Goal: Task Accomplishment & Management: Manage account settings

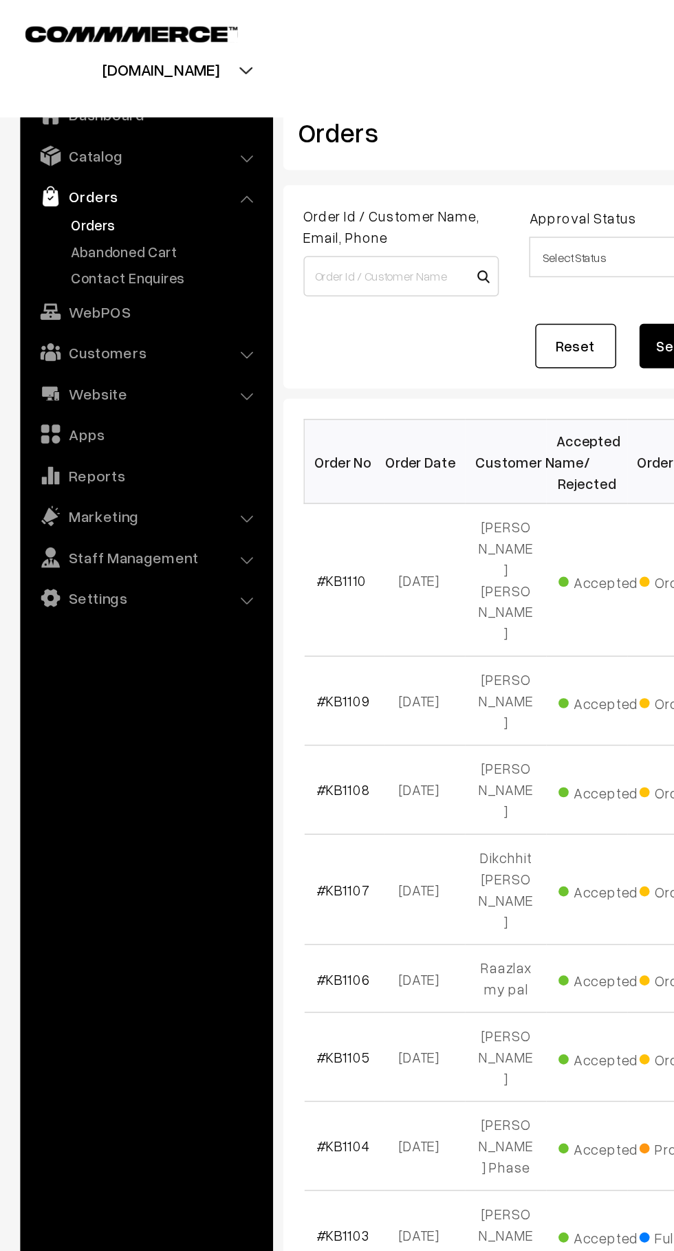
click at [111, 173] on link "Abandoned Cart" at bounding box center [113, 171] width 136 height 14
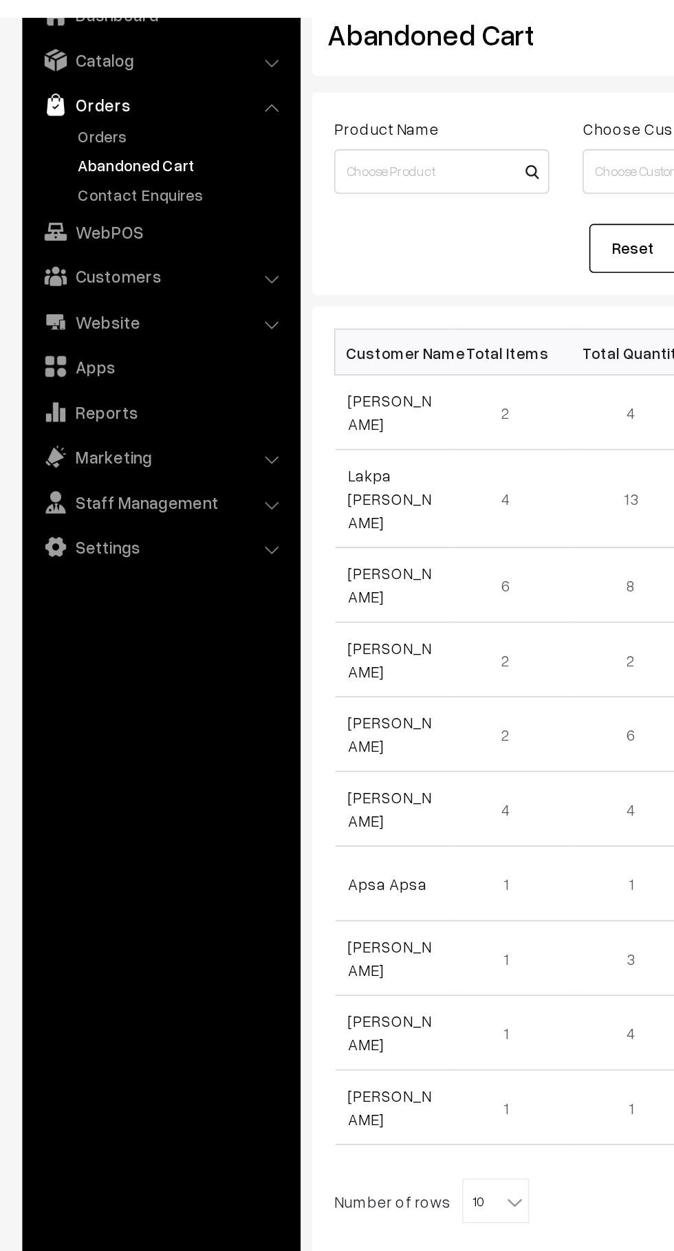
click at [241, 323] on link "[PERSON_NAME]" at bounding box center [241, 323] width 52 height 26
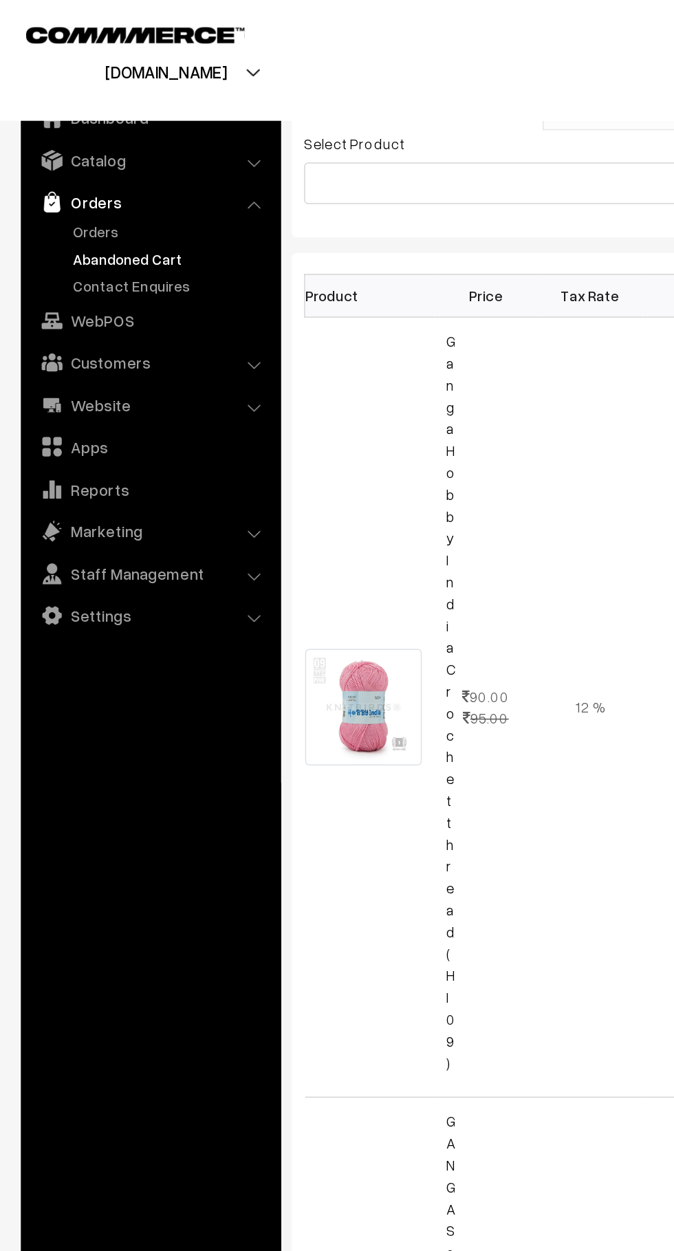
scroll to position [91, 0]
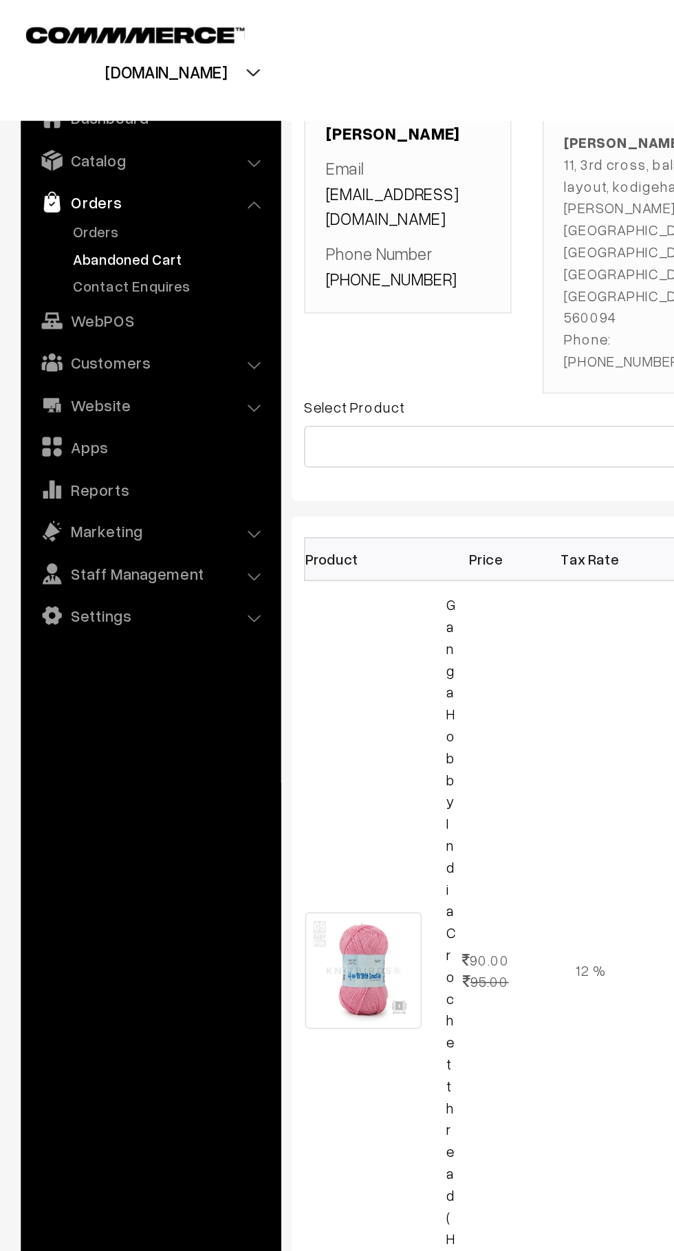
click at [73, 152] on link "Orders" at bounding box center [113, 153] width 136 height 14
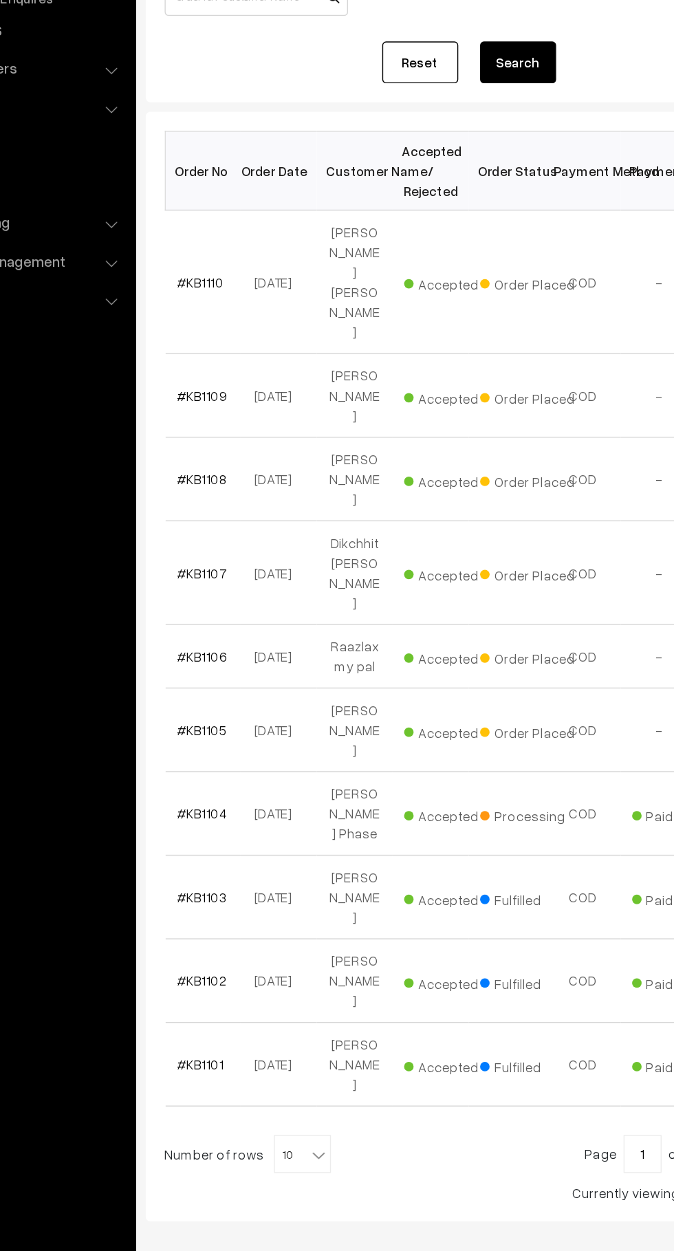
click at [238, 389] on link "#KB1110" at bounding box center [232, 395] width 34 height 12
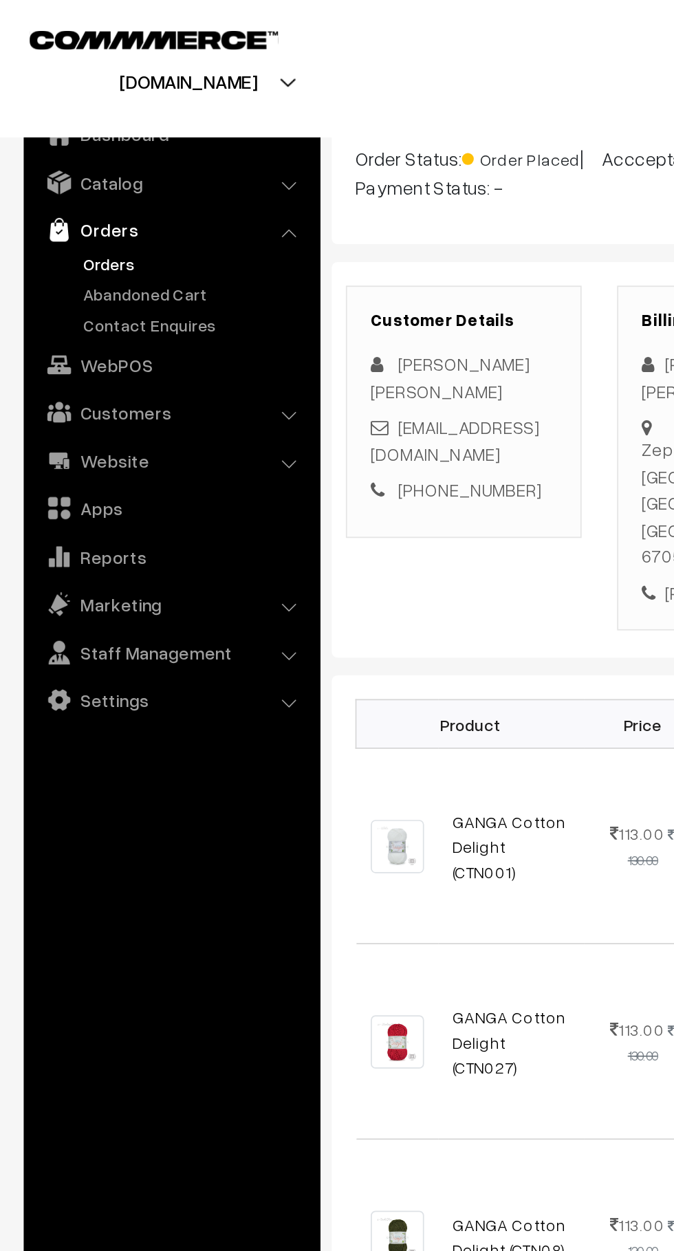
scroll to position [102, 0]
click at [58, 173] on link "Abandoned Cart" at bounding box center [113, 171] width 136 height 14
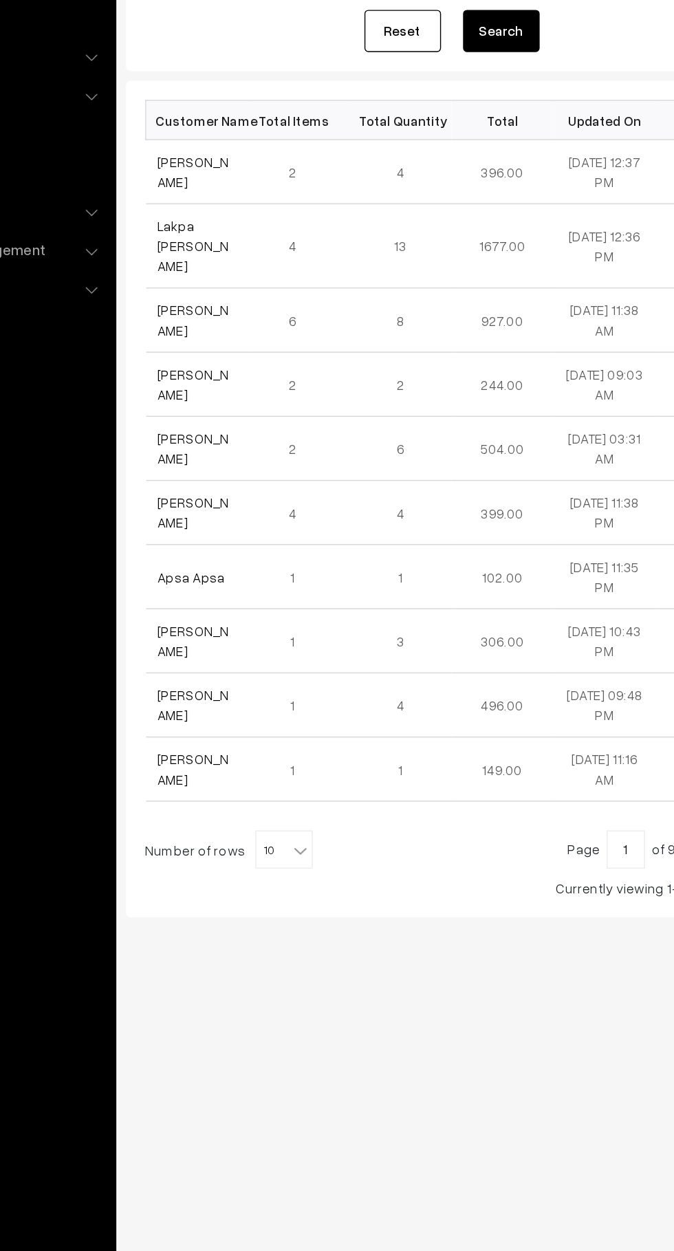
click at [216, 325] on link "[PERSON_NAME]" at bounding box center [241, 323] width 52 height 26
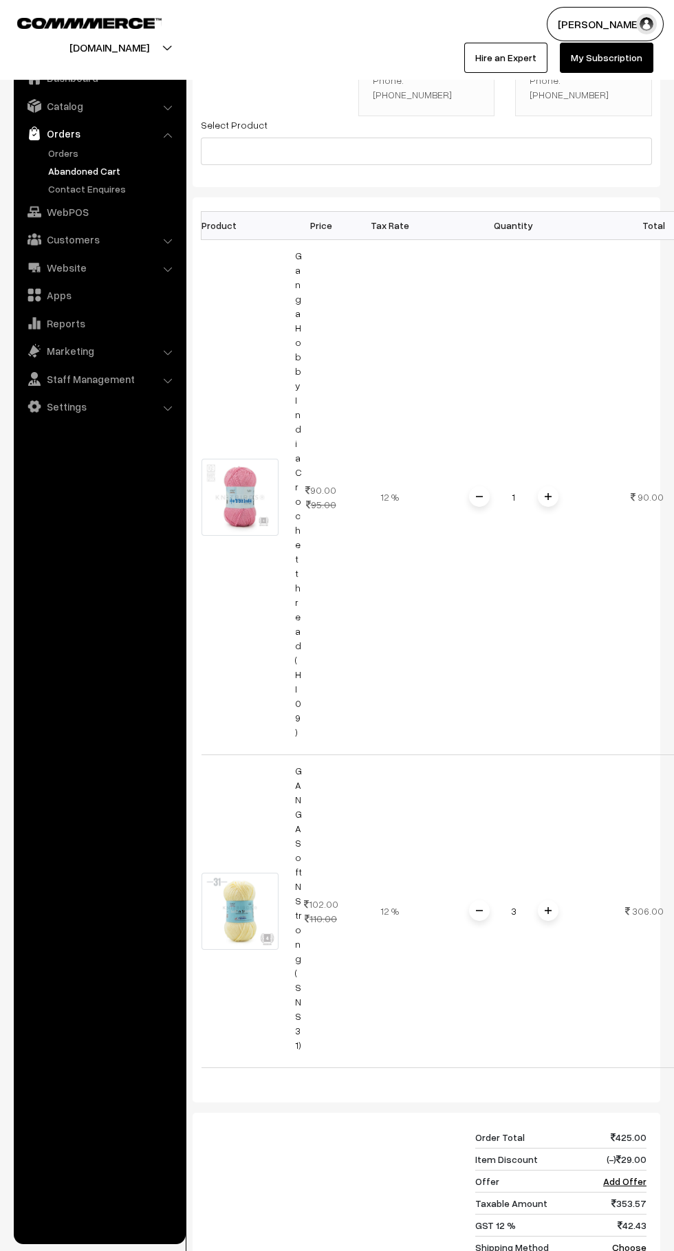
scroll to position [232, 0]
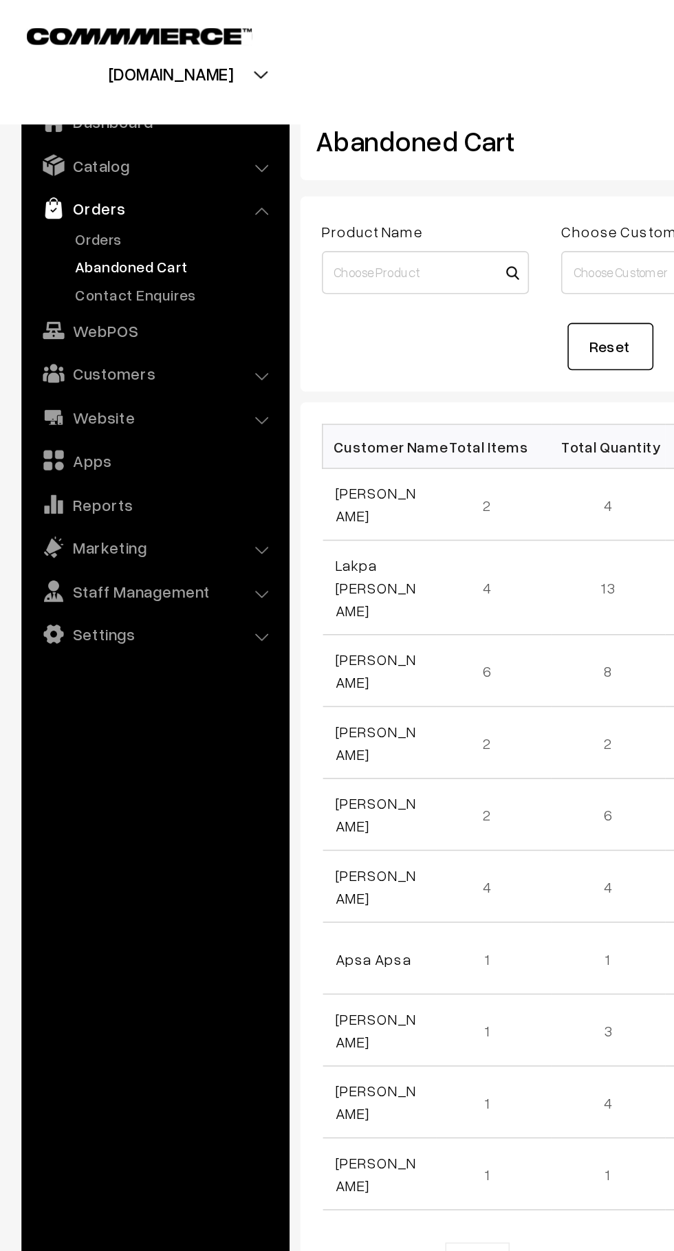
click at [83, 153] on link "Orders" at bounding box center [113, 153] width 136 height 14
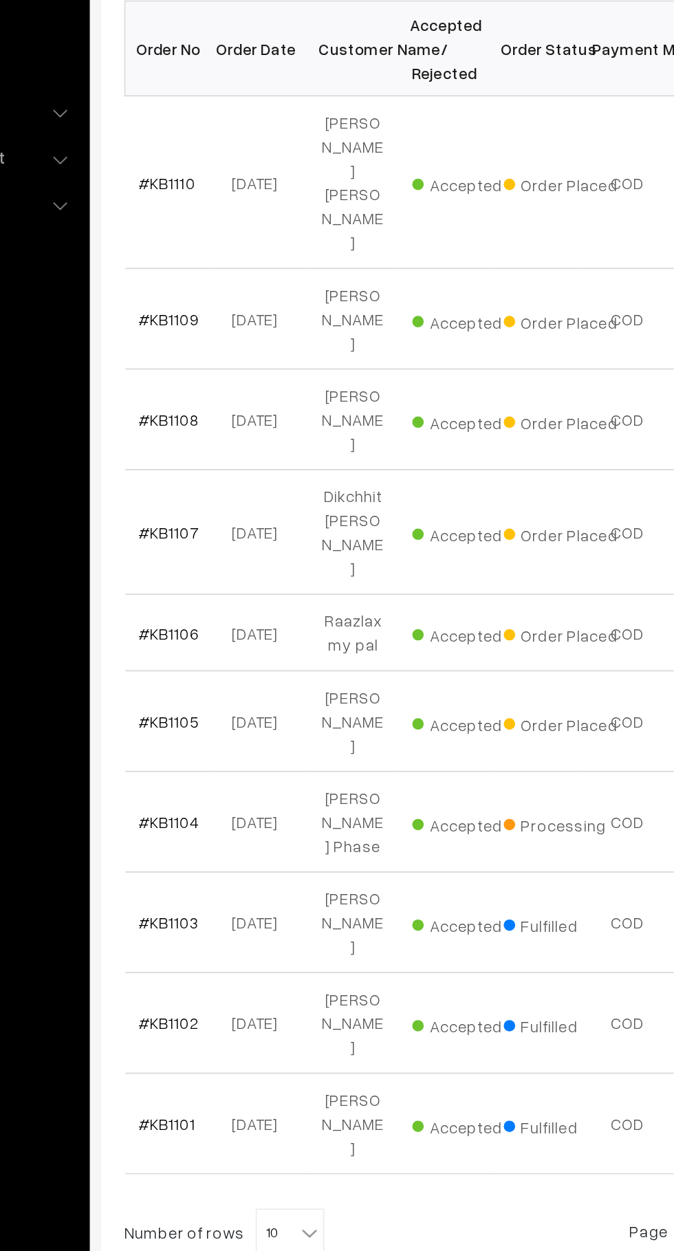
click at [241, 599] on link "#KB1107" at bounding box center [233, 605] width 36 height 12
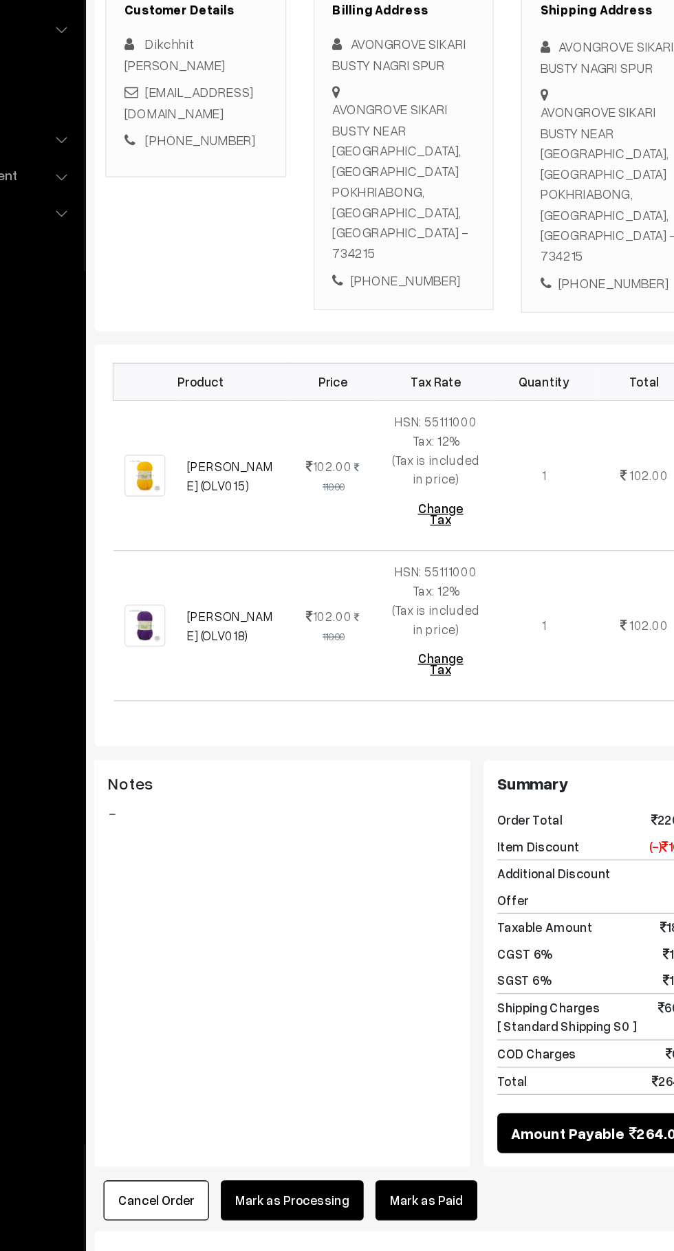
scroll to position [34, 0]
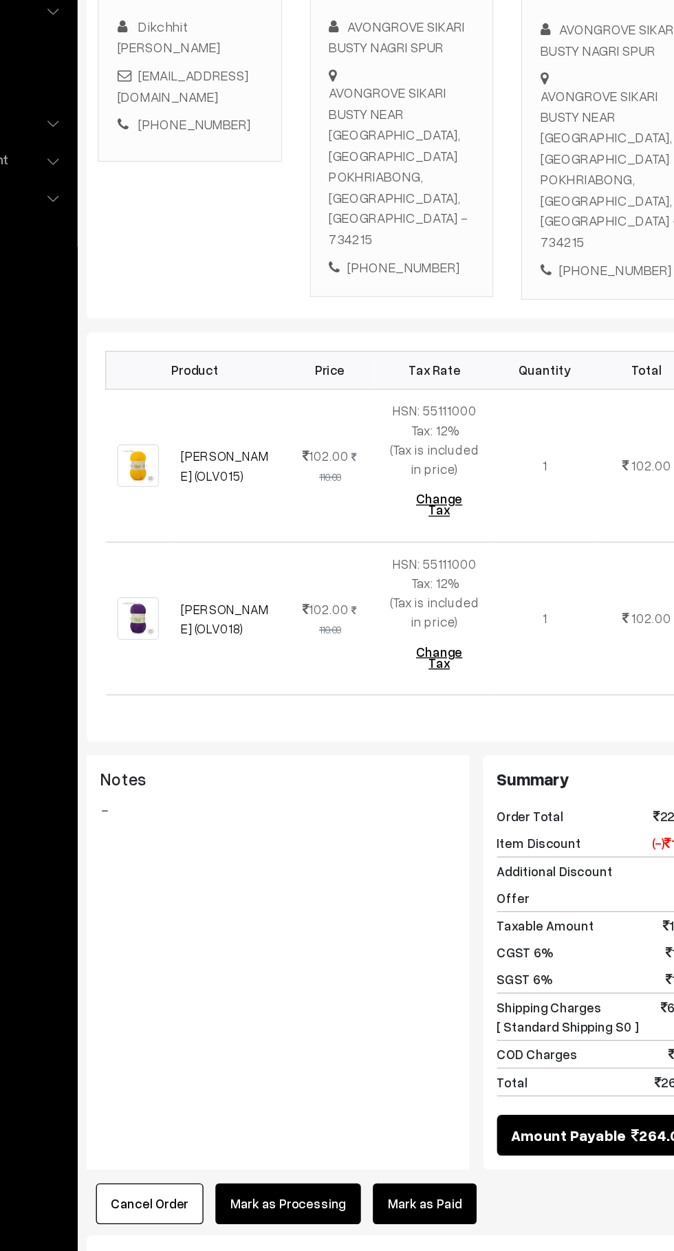
click at [462, 1140] on link "Mark as Paid" at bounding box center [443, 1155] width 77 height 30
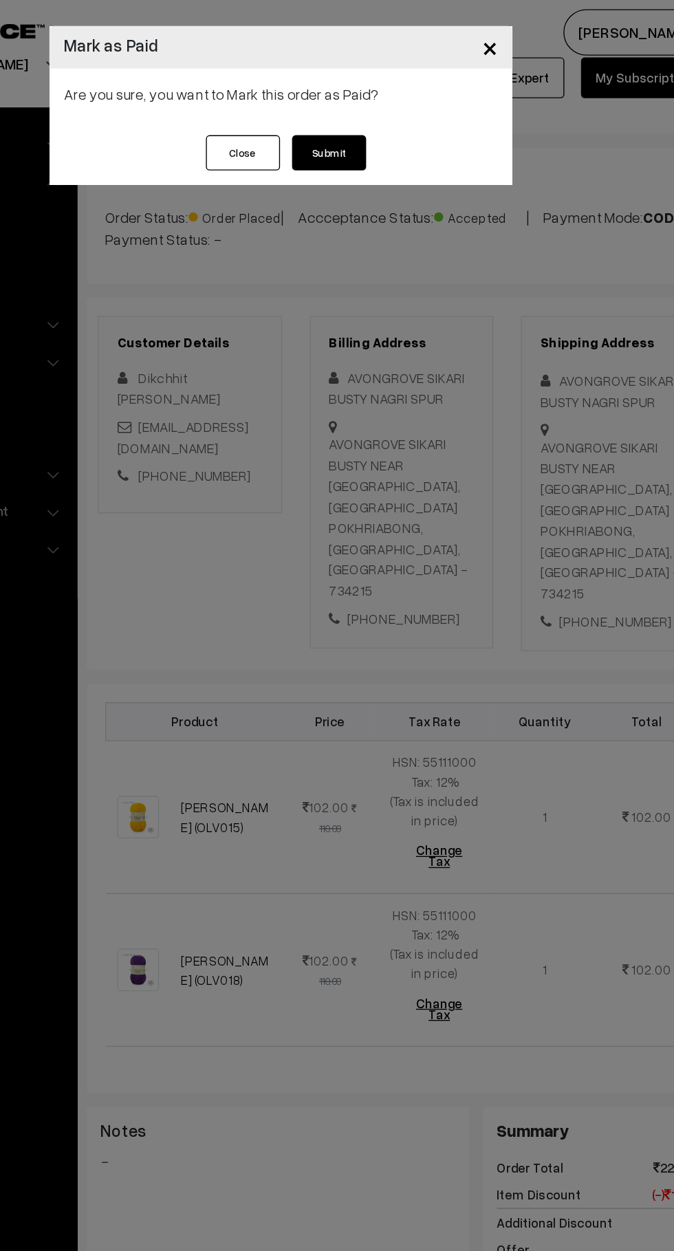
click at [390, 117] on button "Submit" at bounding box center [372, 113] width 55 height 26
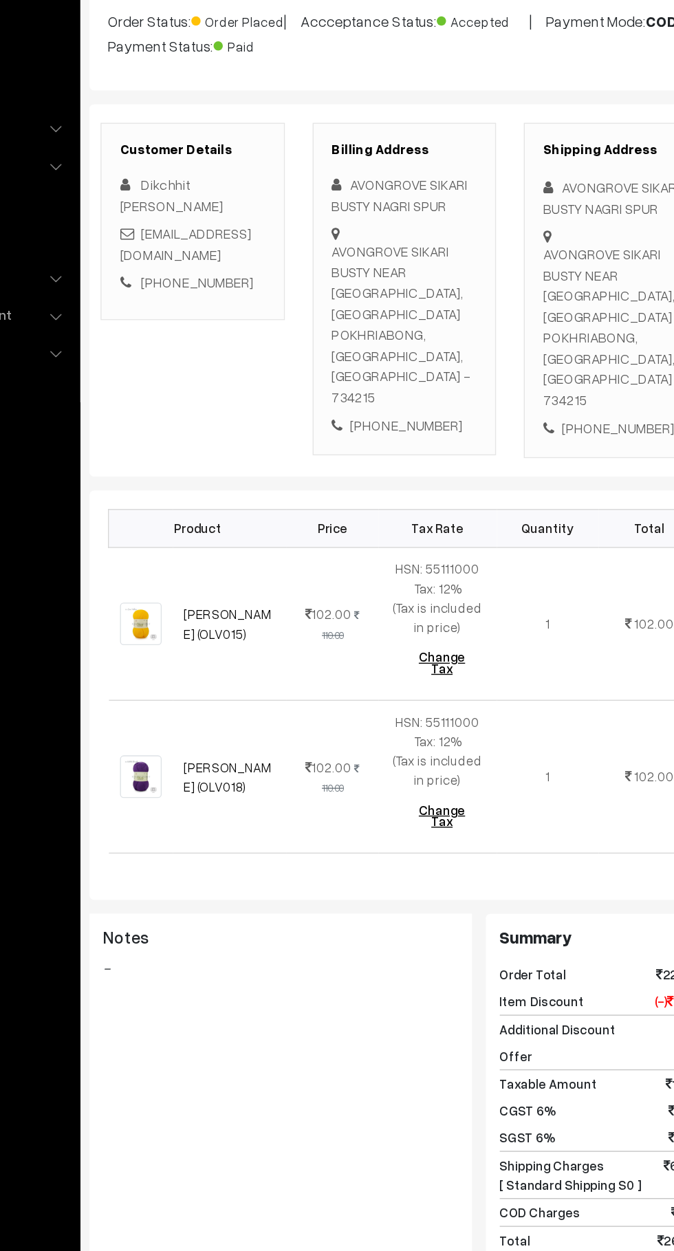
scroll to position [34, 0]
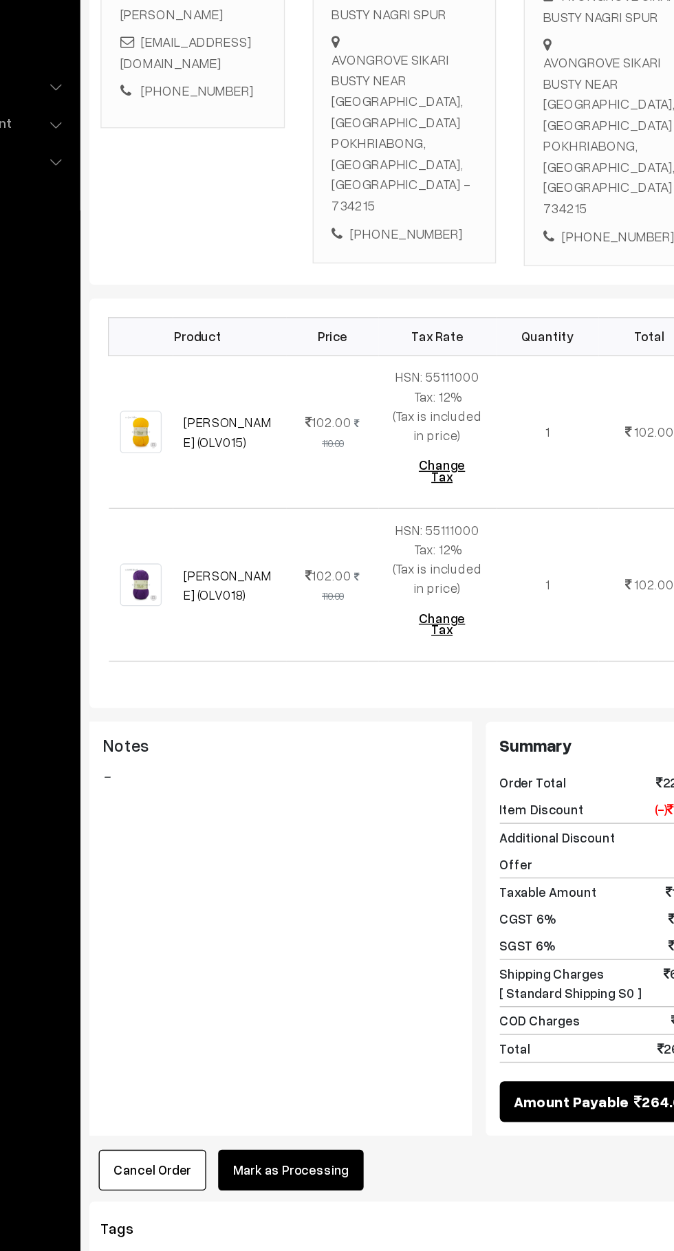
click at [383, 1160] on button "Mark as Processing" at bounding box center [342, 1157] width 108 height 30
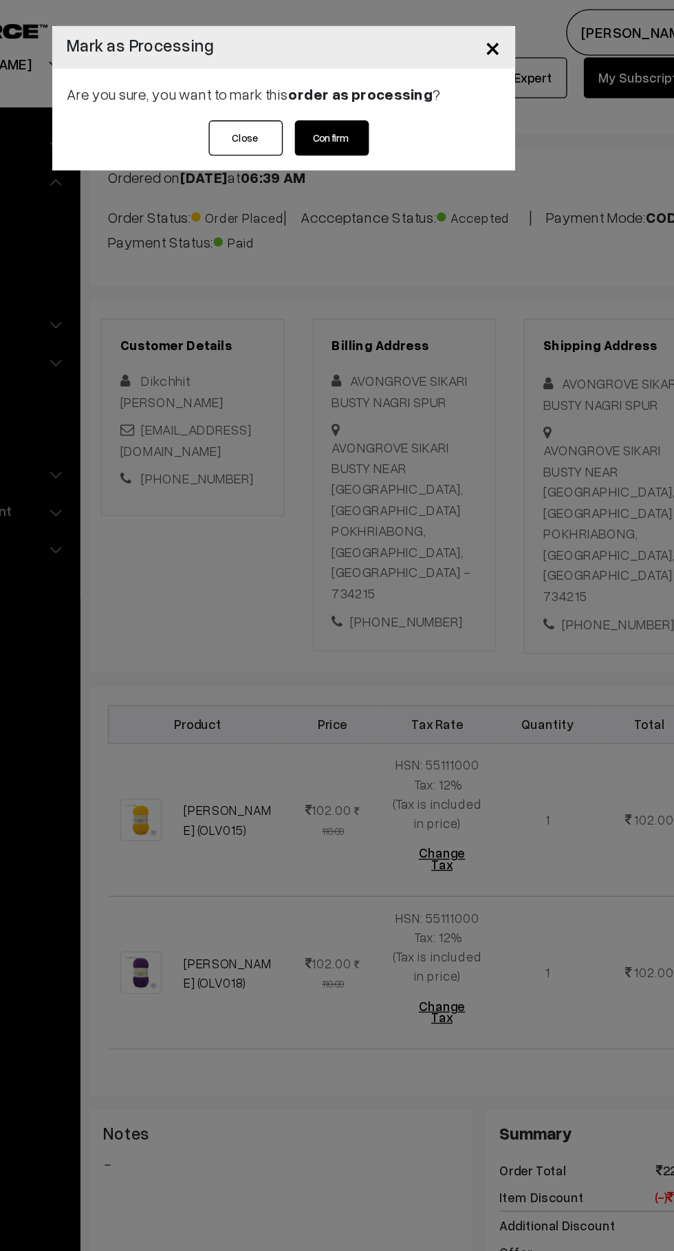
click at [393, 94] on button "Confirm" at bounding box center [372, 102] width 55 height 26
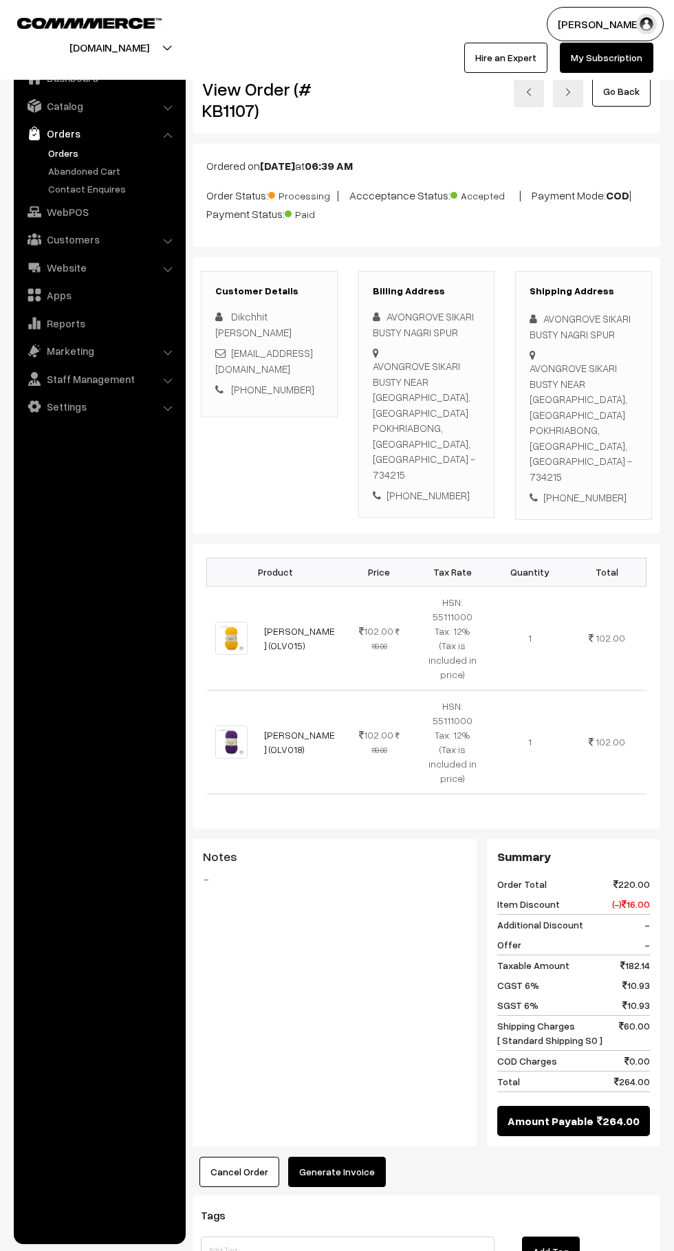
scroll to position [100, 0]
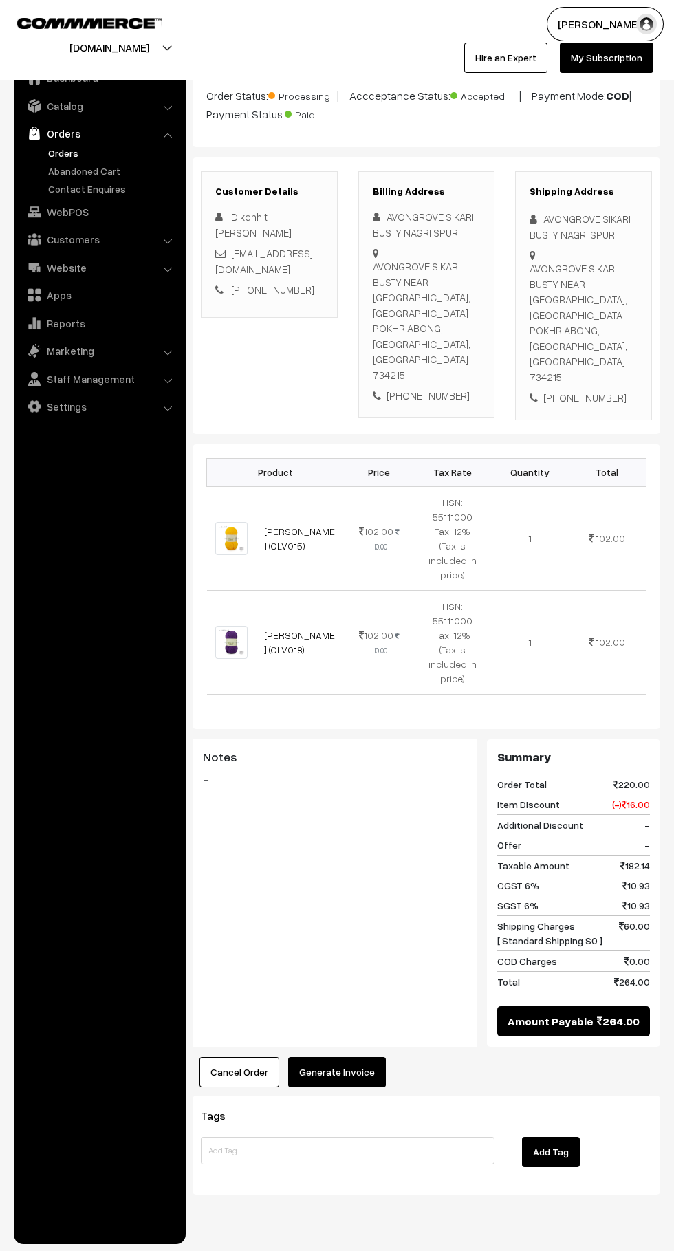
click at [371, 1057] on button "Generate Invoice" at bounding box center [337, 1072] width 98 height 30
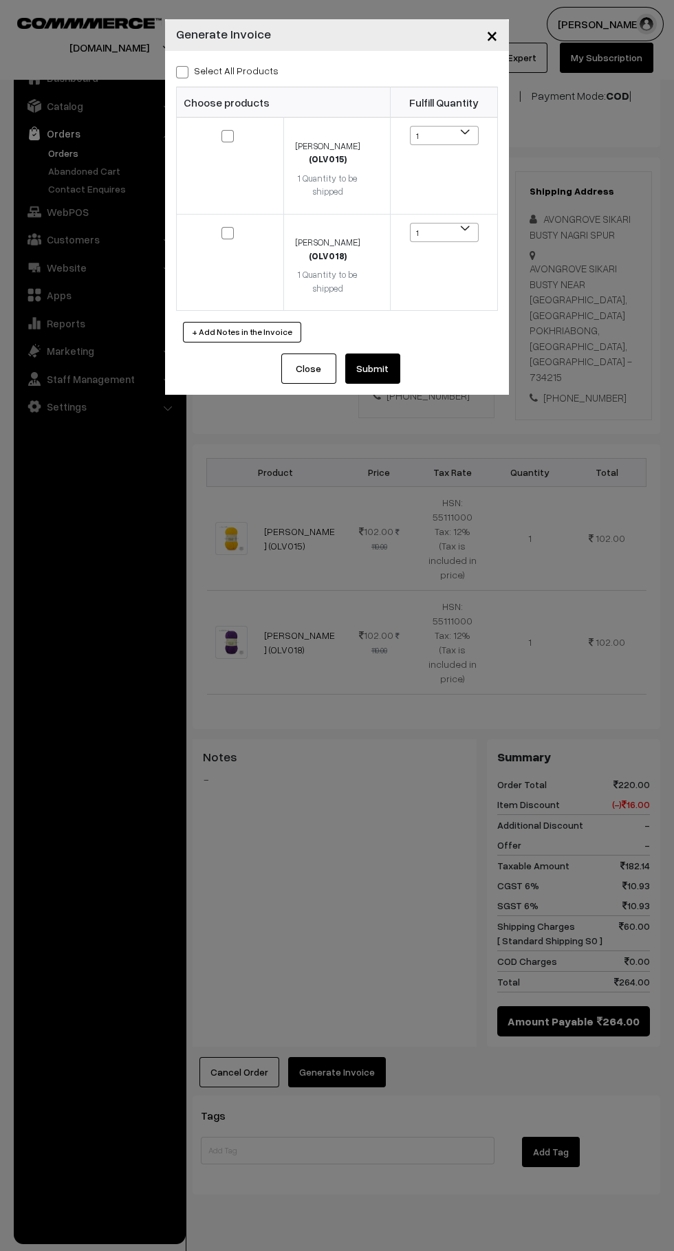
click at [183, 69] on span at bounding box center [182, 72] width 12 height 12
click at [183, 69] on input "Select All Products" at bounding box center [180, 69] width 9 height 9
checkbox input "true"
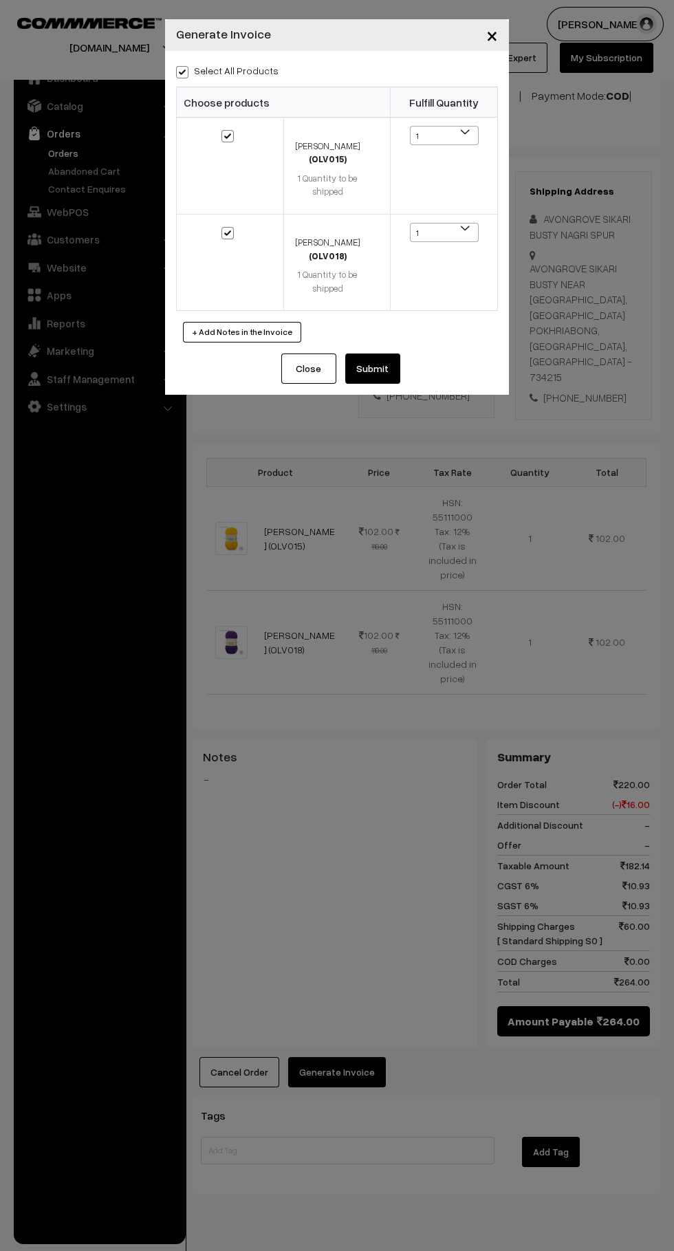
click at [393, 367] on button "Submit" at bounding box center [372, 369] width 55 height 30
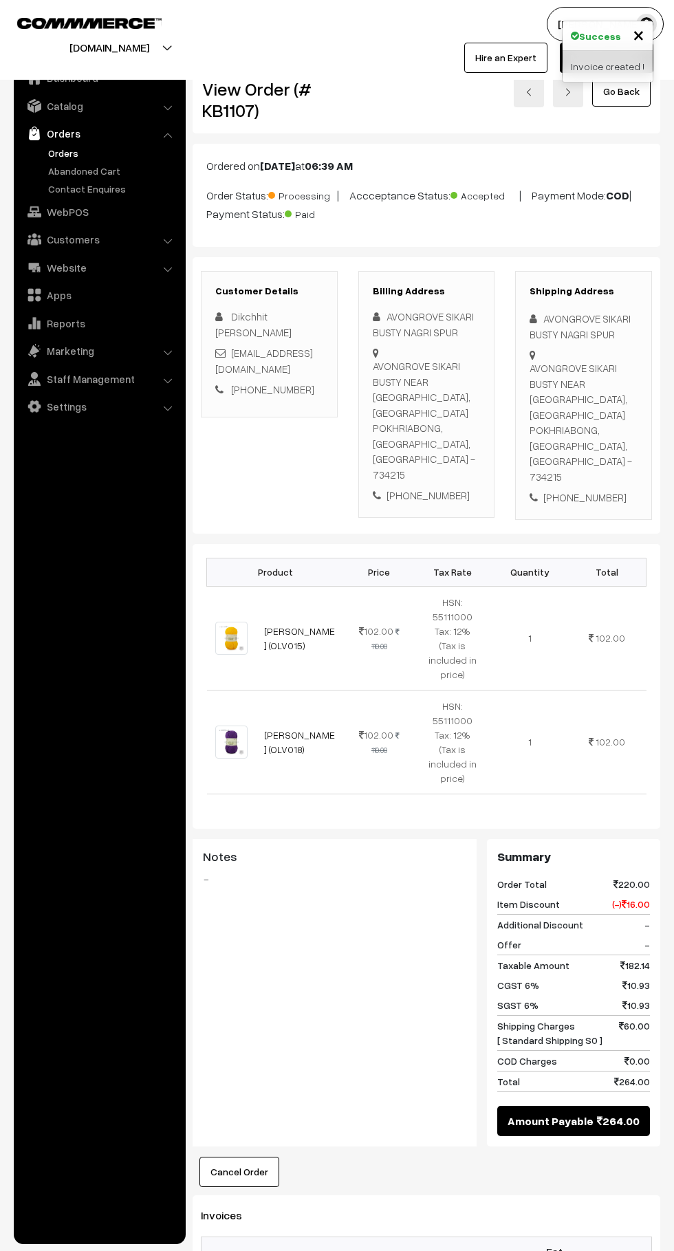
scroll to position [100, 0]
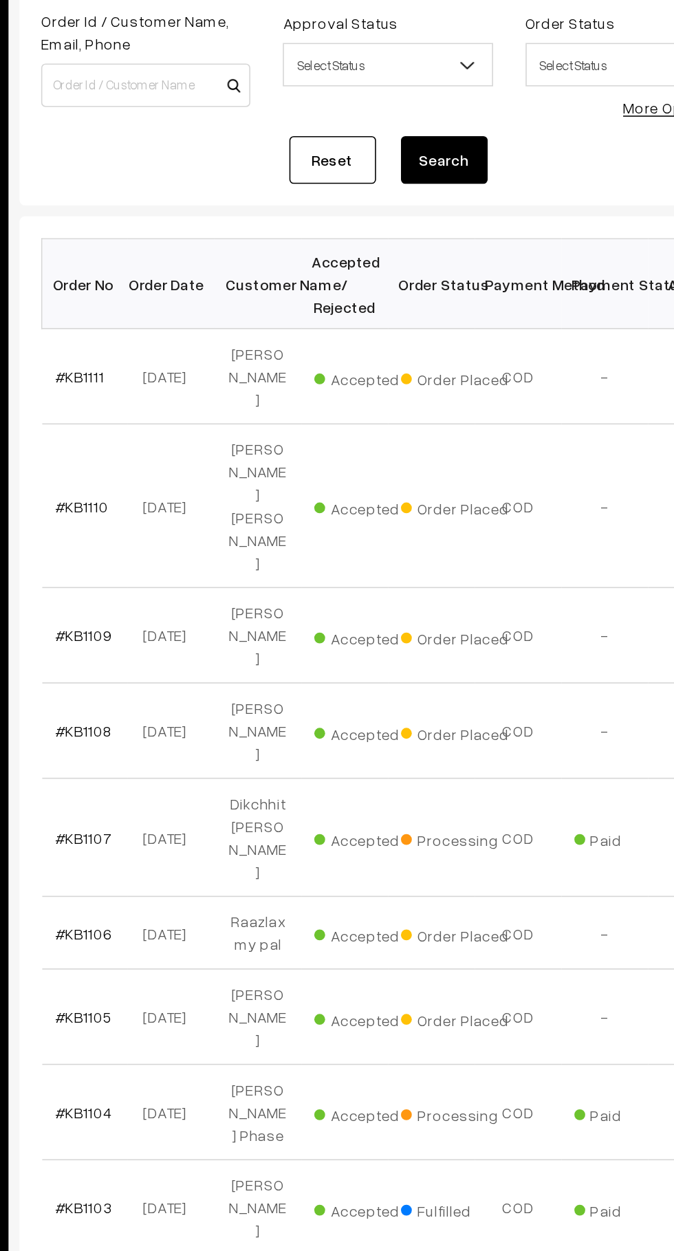
click at [244, 367] on link "#KB1111" at bounding box center [231, 373] width 32 height 12
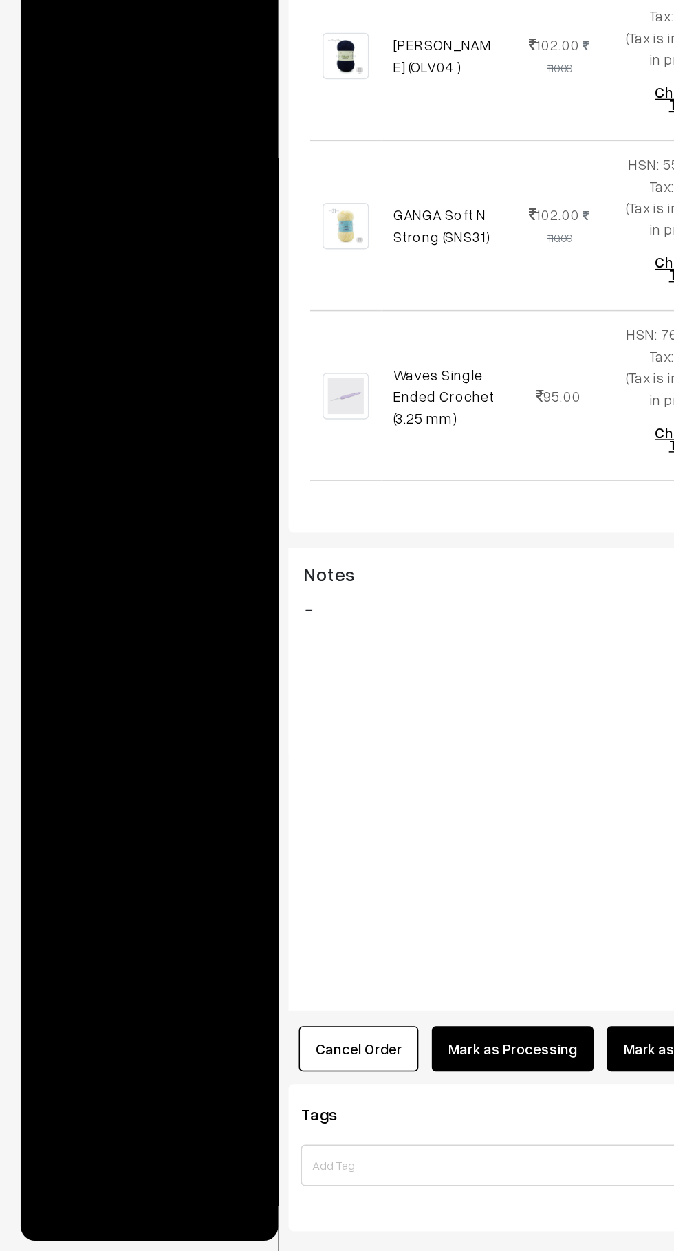
scroll to position [539, 0]
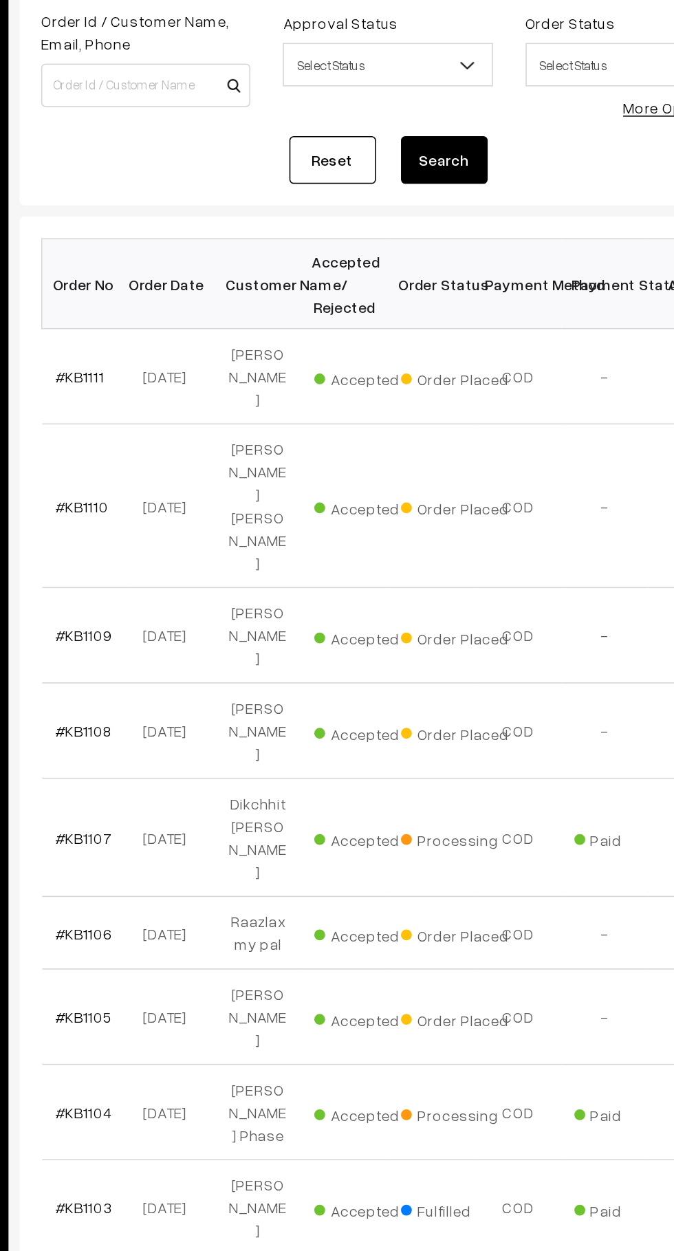
click at [242, 449] on link "#KB1110" at bounding box center [232, 455] width 34 height 12
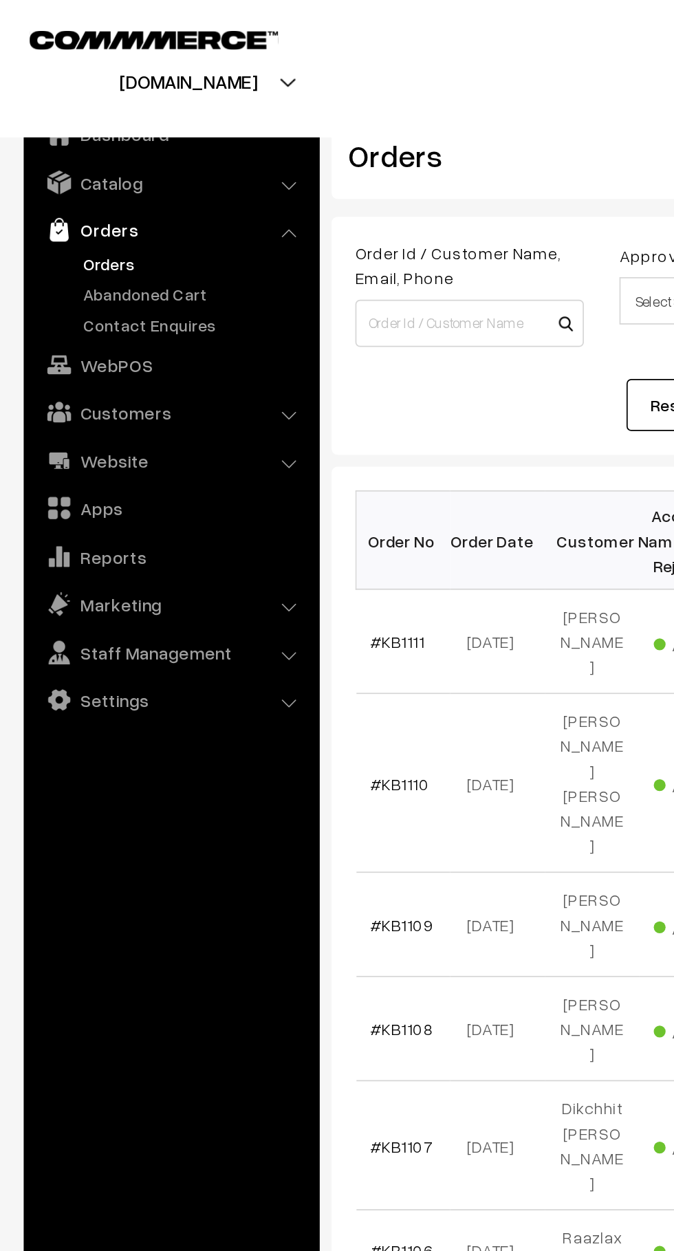
click at [120, 171] on link "Abandoned Cart" at bounding box center [113, 171] width 136 height 14
click at [222, 453] on td "#KB1110" at bounding box center [234, 455] width 55 height 104
click at [228, 449] on link "#KB1110" at bounding box center [232, 455] width 34 height 12
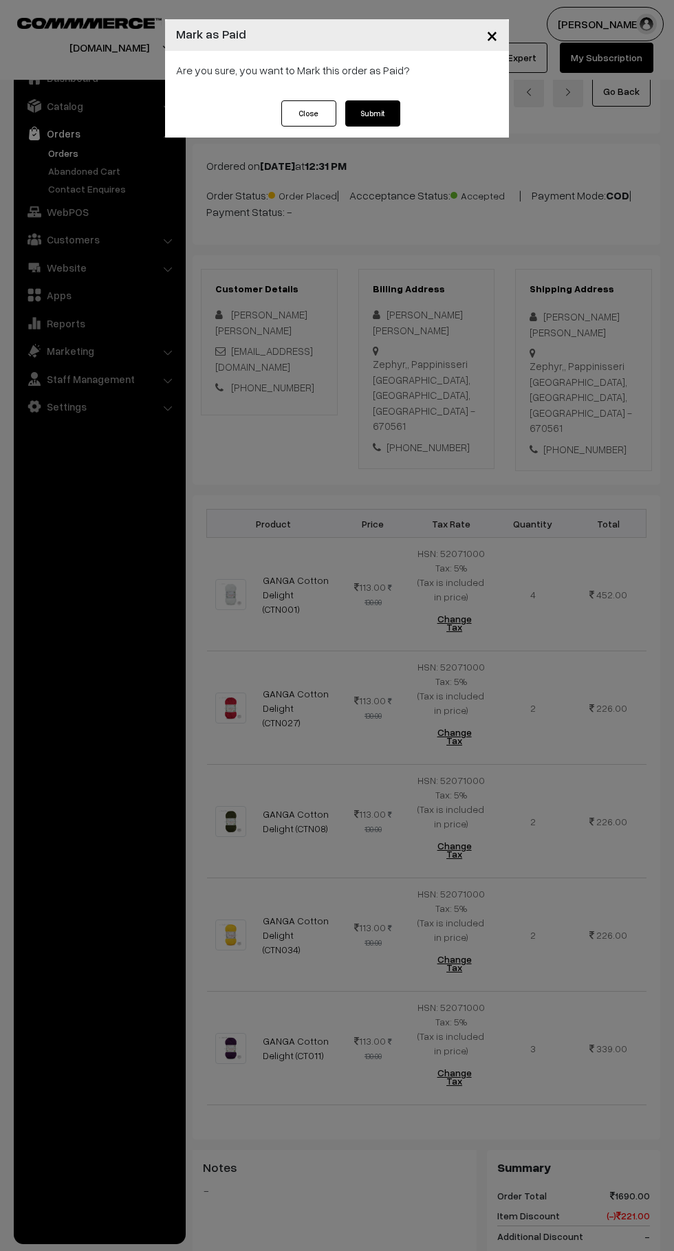
scroll to position [337, 0]
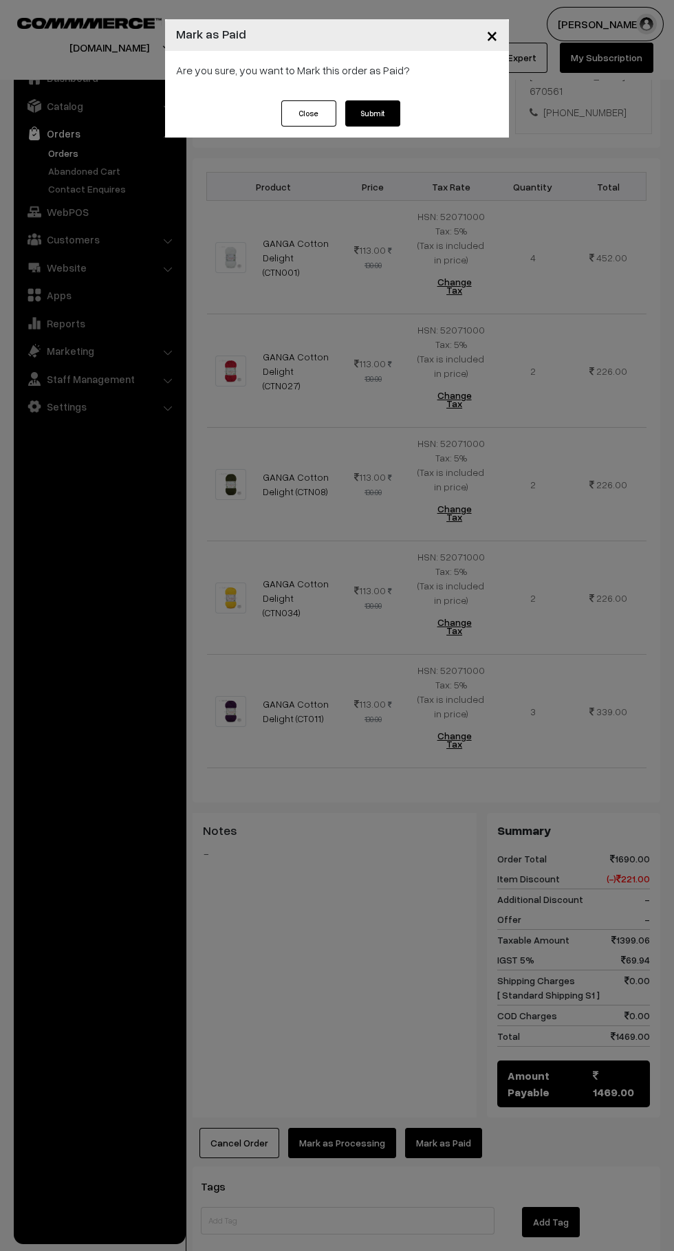
click at [372, 114] on button "Submit" at bounding box center [372, 113] width 55 height 26
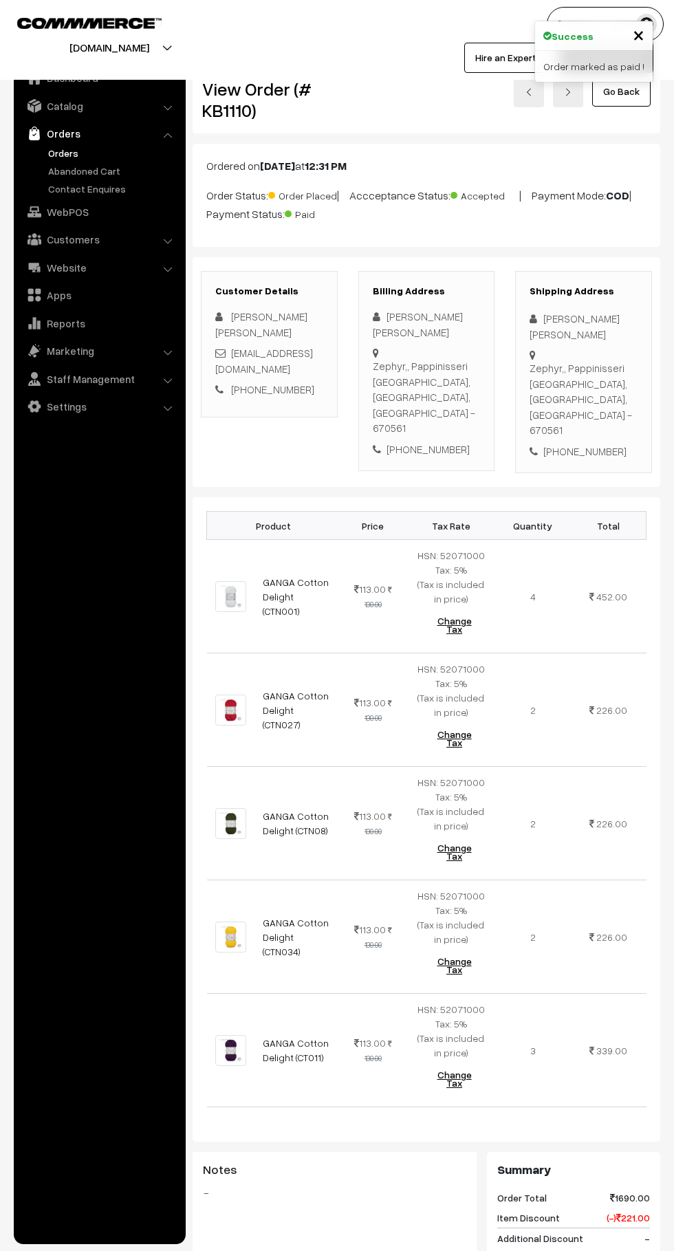
scroll to position [339, 0]
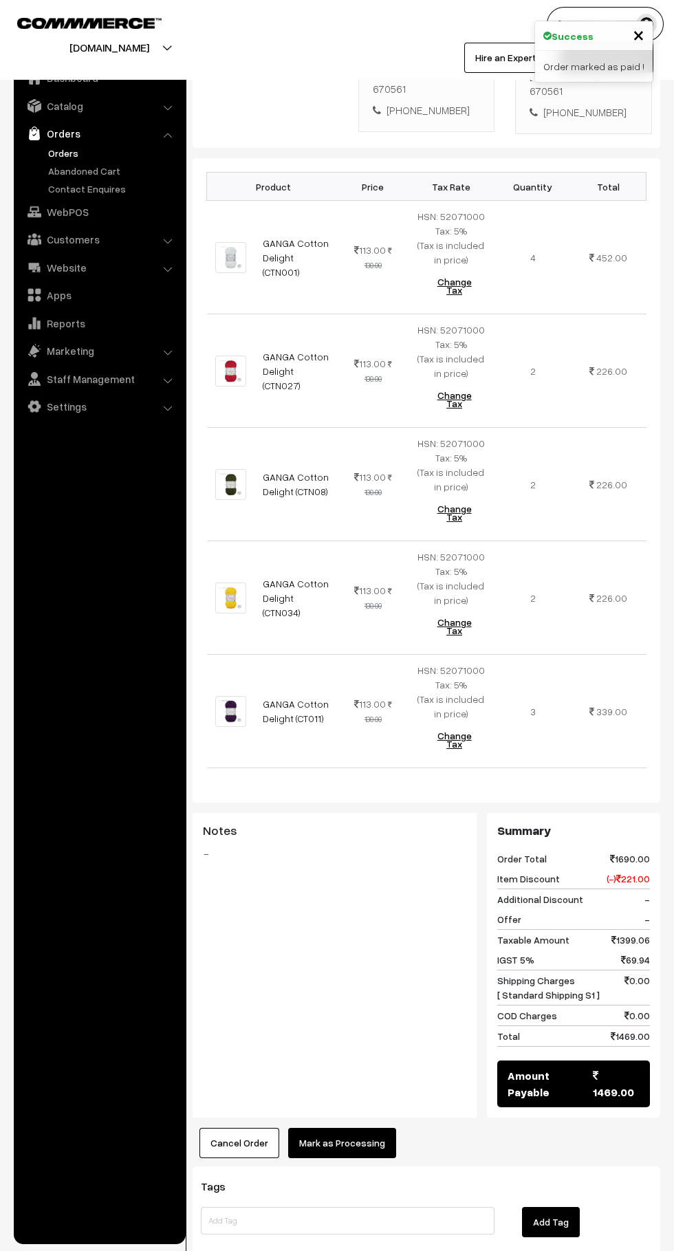
click at [374, 1128] on button "Mark as Processing" at bounding box center [342, 1143] width 108 height 30
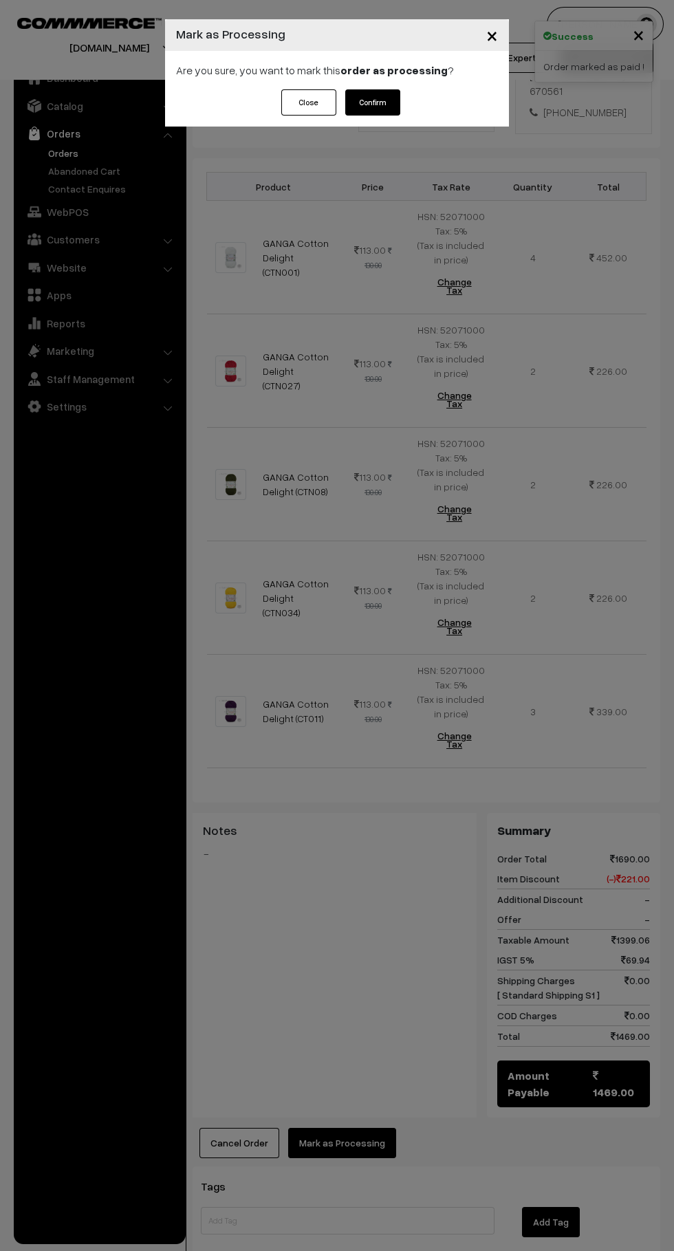
click at [372, 102] on button "Confirm" at bounding box center [372, 102] width 55 height 26
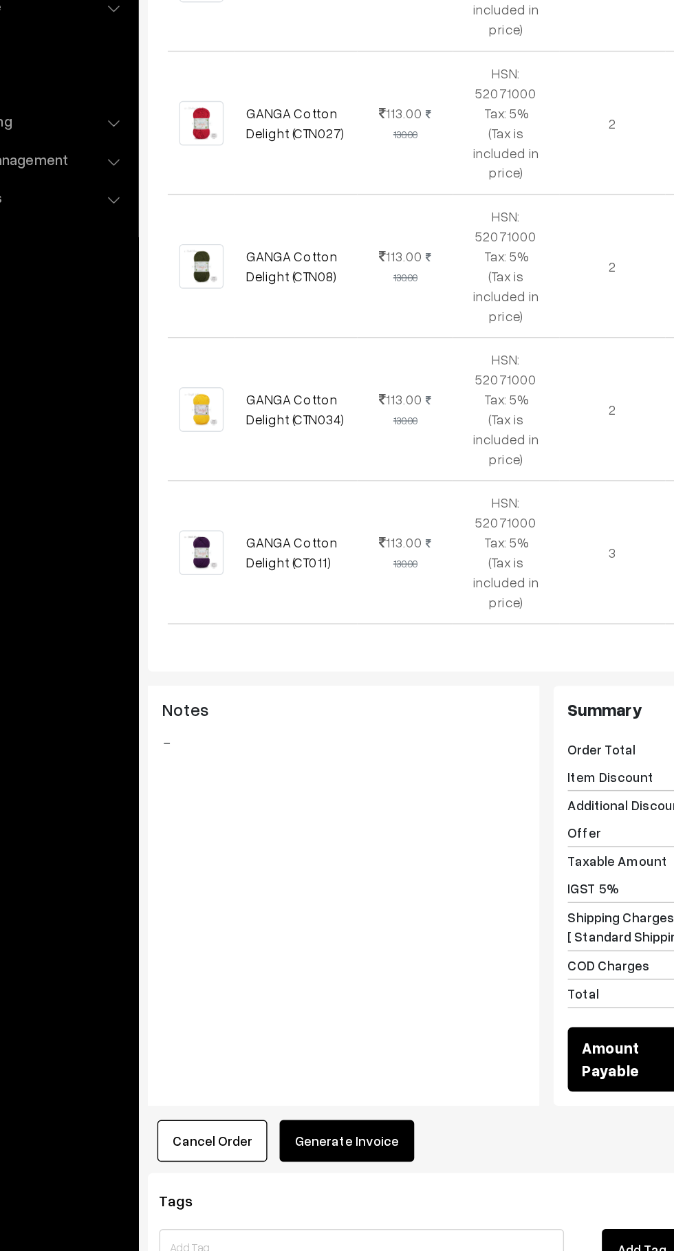
scroll to position [343, 0]
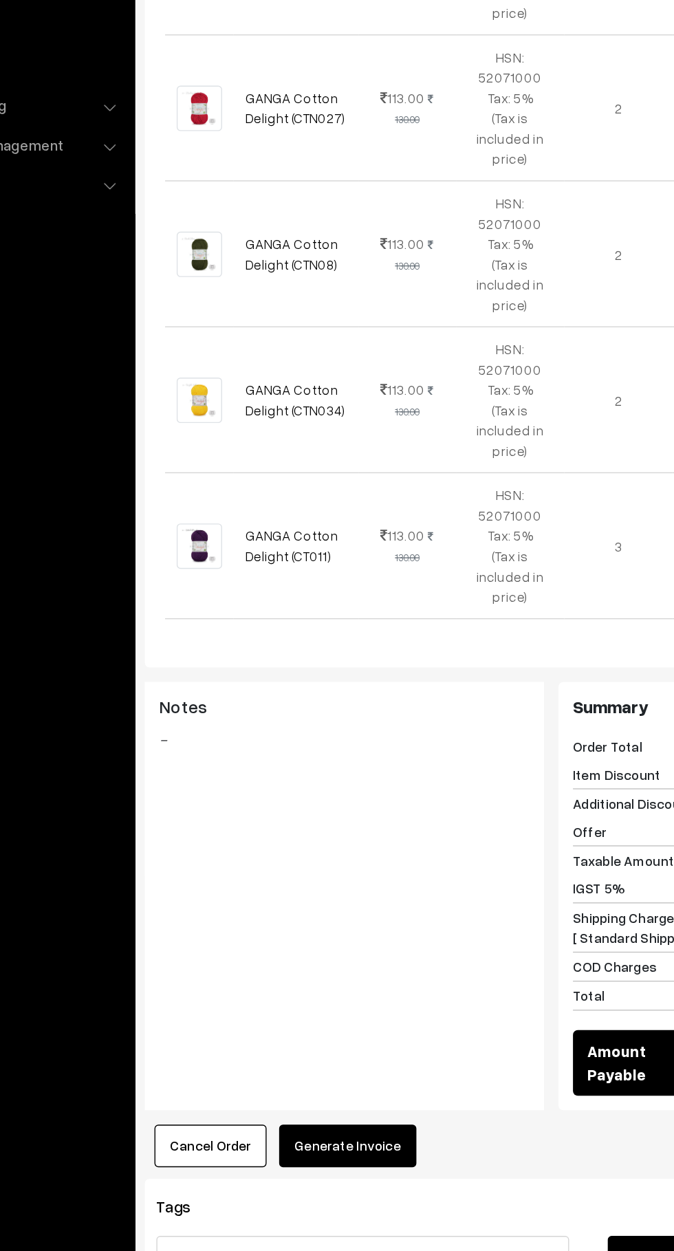
click at [362, 1077] on button "Generate Invoice" at bounding box center [337, 1092] width 98 height 30
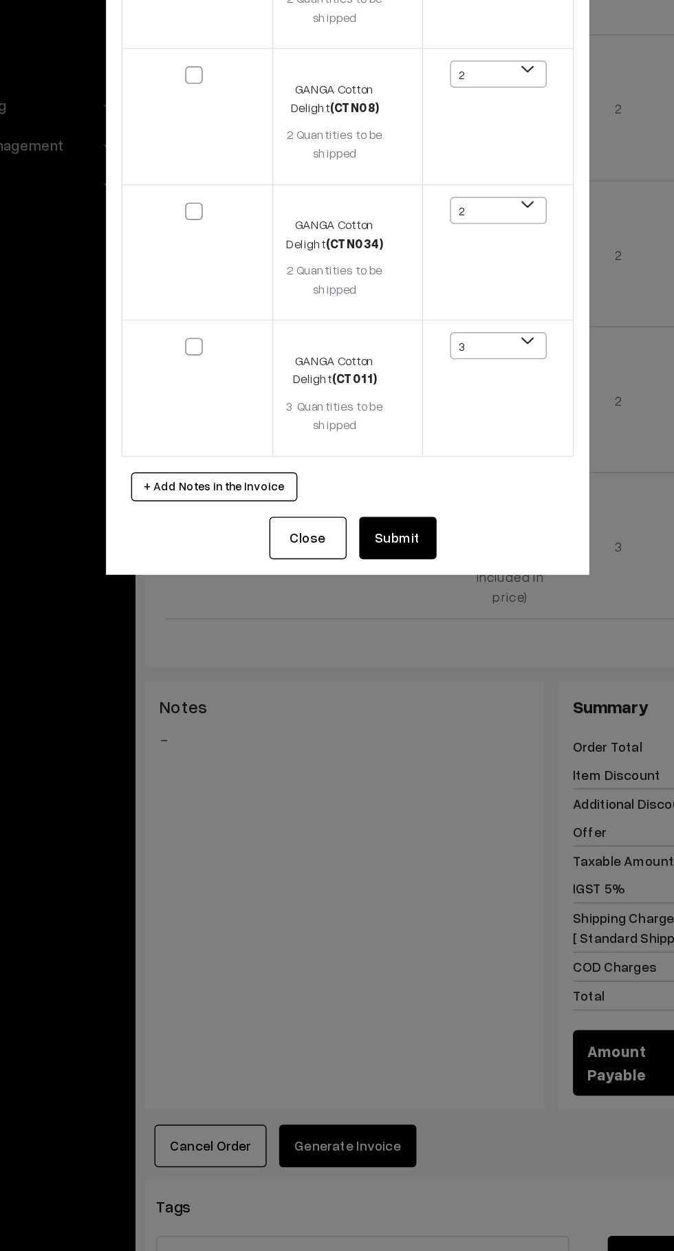
scroll to position [343, 0]
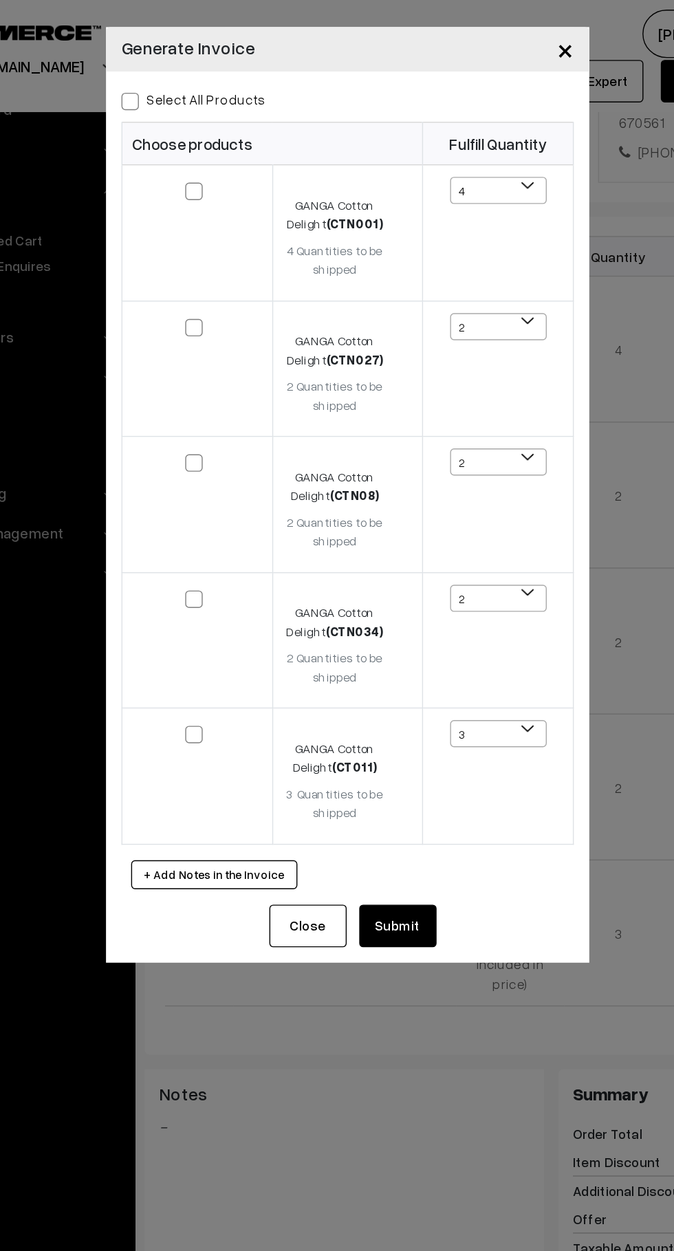
click at [182, 72] on span at bounding box center [182, 72] width 12 height 12
click at [182, 72] on input "Select All Products" at bounding box center [180, 69] width 9 height 9
checkbox input "true"
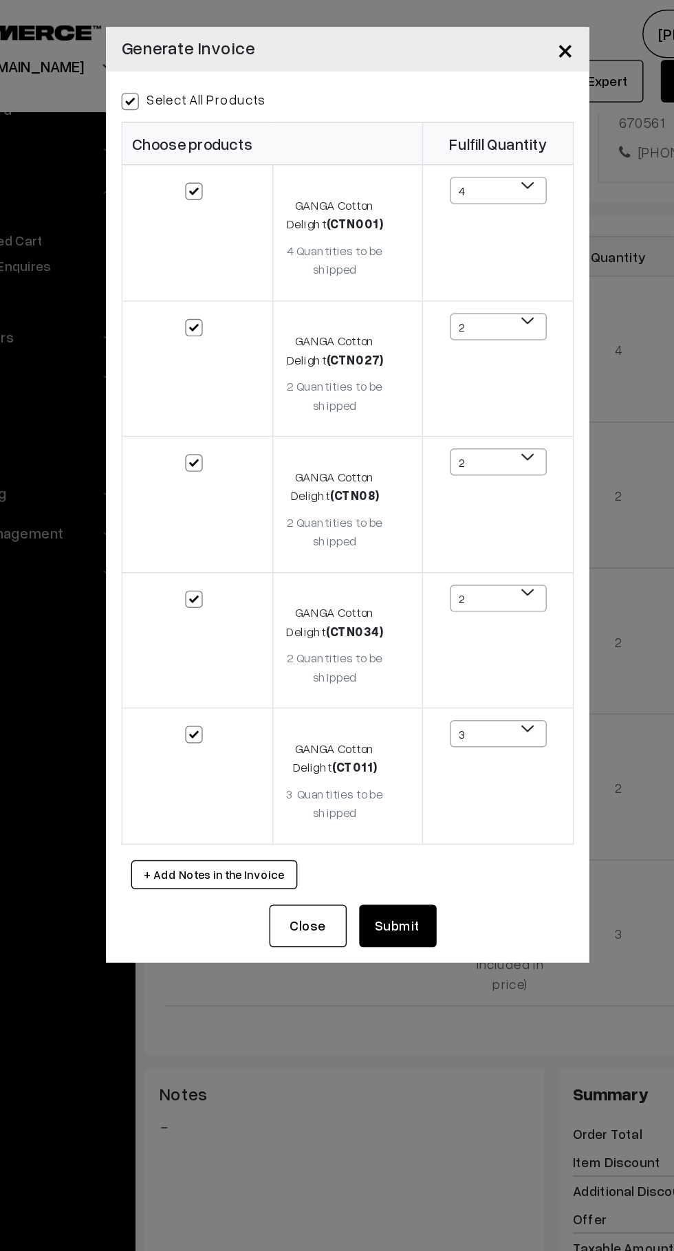
checkbox input "true"
click at [398, 655] on button "Submit" at bounding box center [372, 659] width 55 height 30
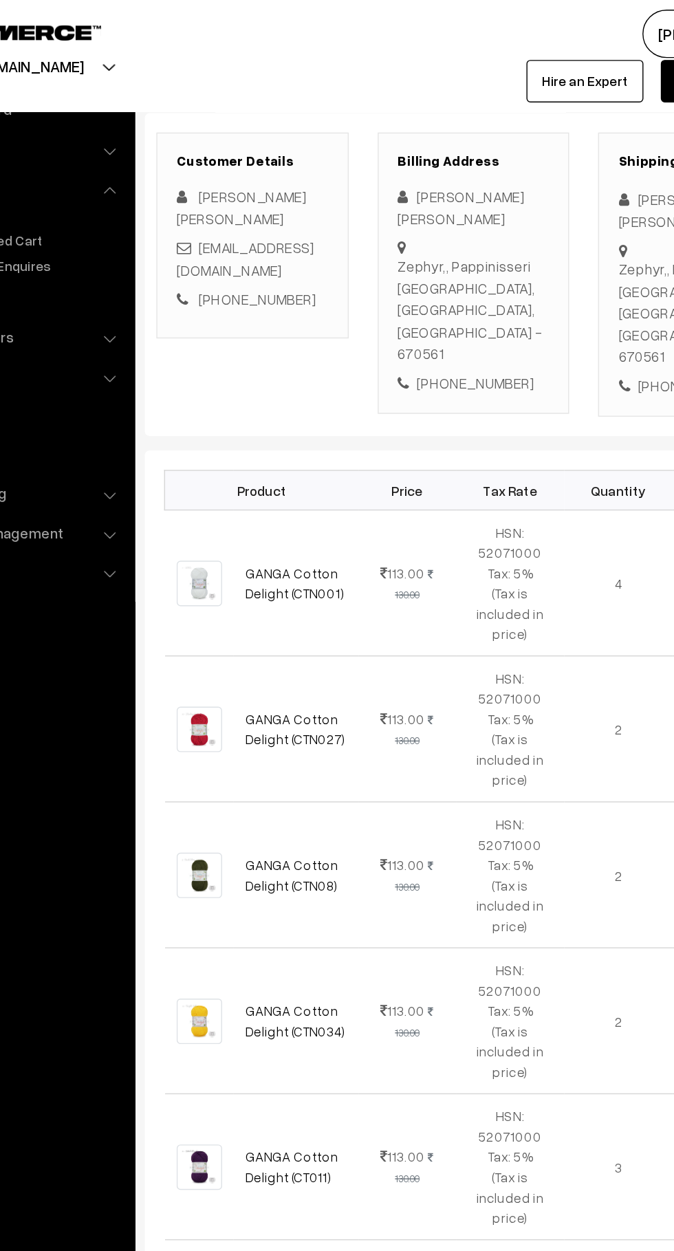
scroll to position [169, 0]
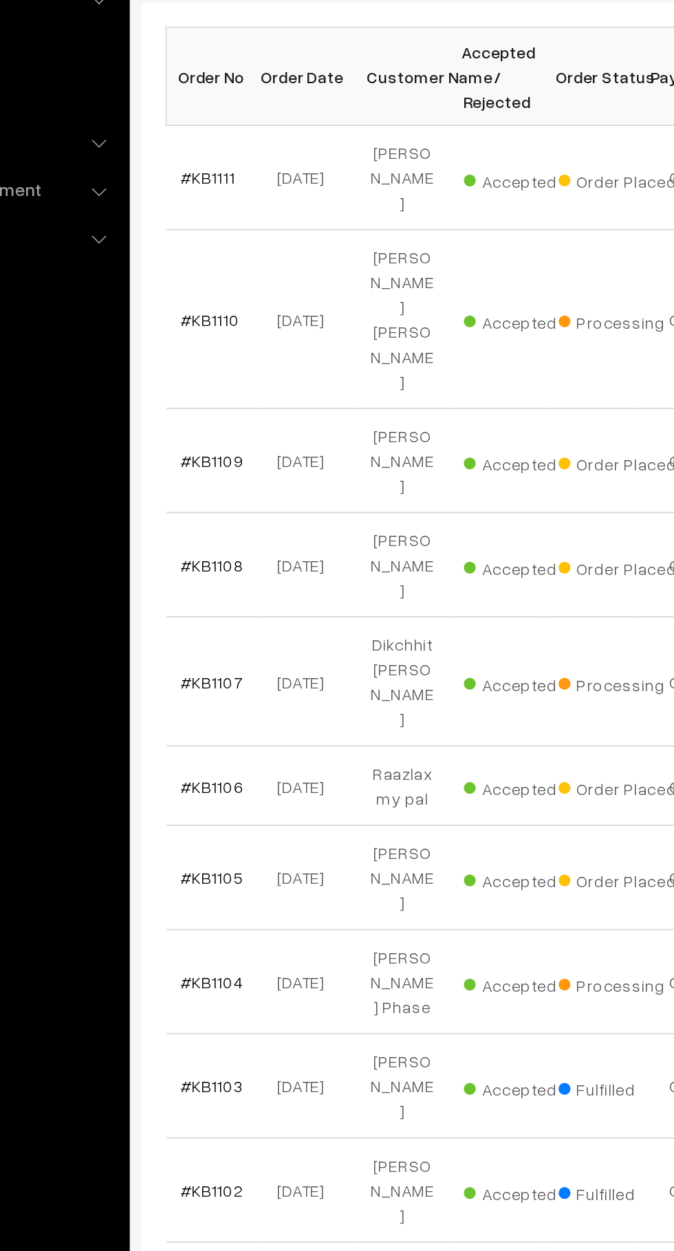
click at [222, 773] on link "#KB1105" at bounding box center [233, 779] width 36 height 12
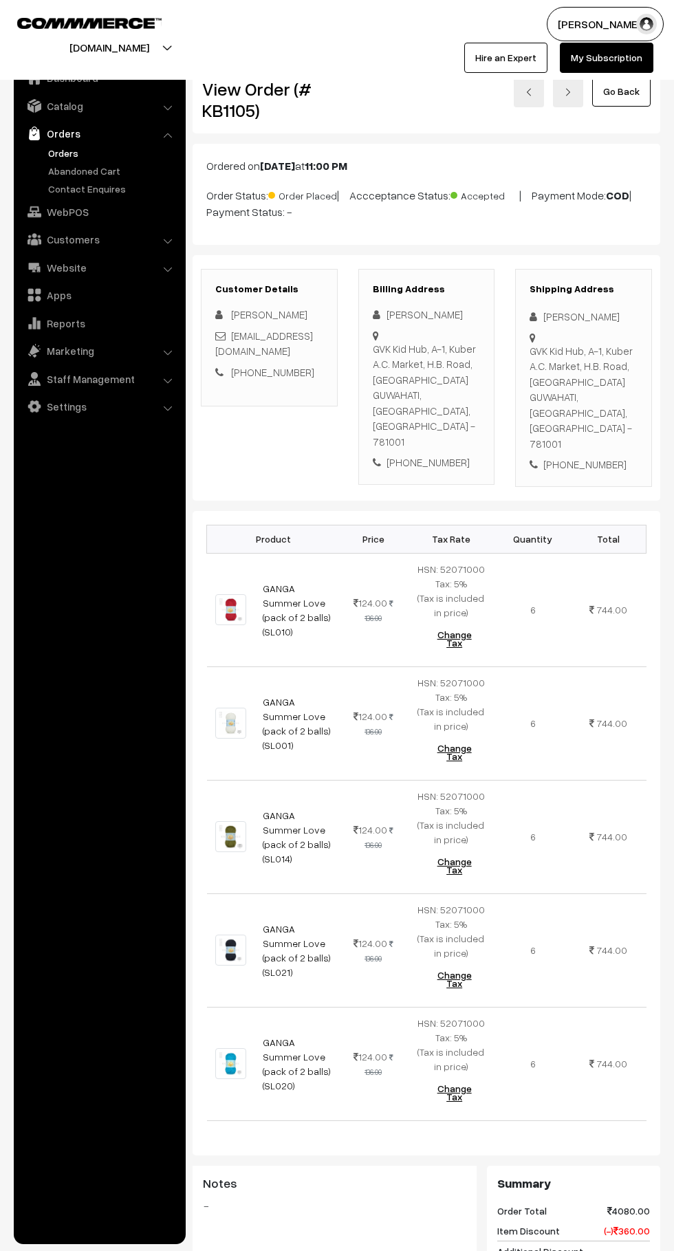
scroll to position [404, 0]
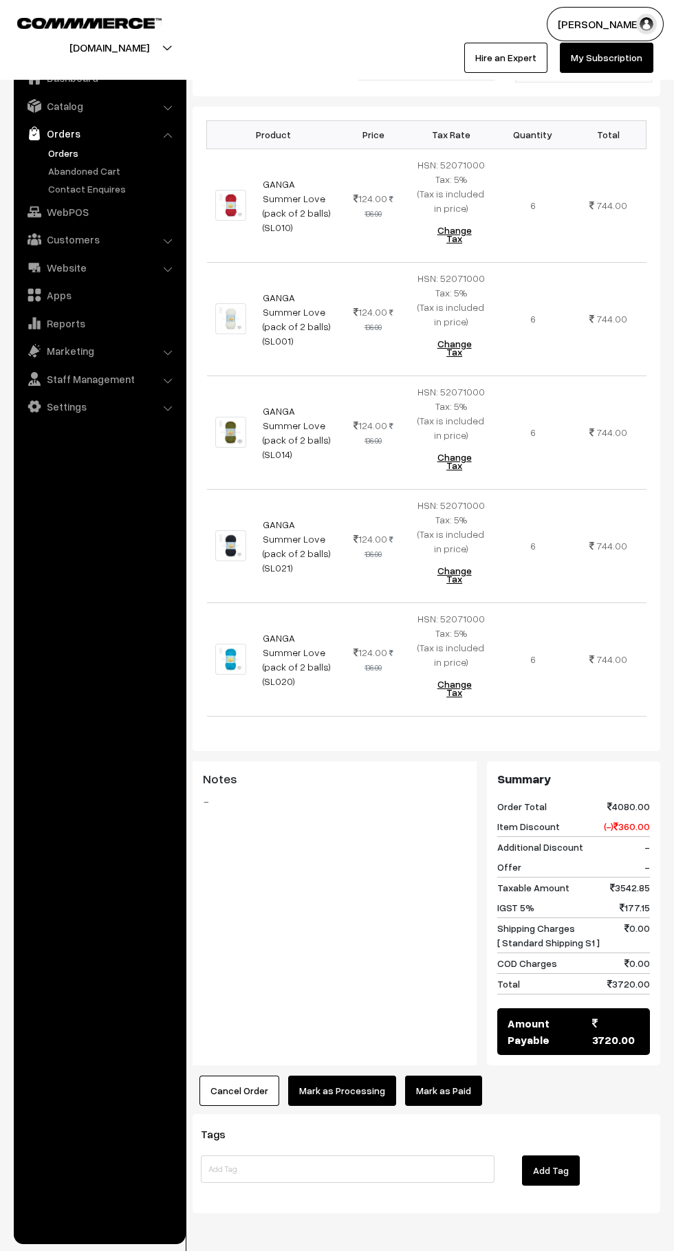
click at [462, 1076] on link "Mark as Paid" at bounding box center [443, 1091] width 77 height 30
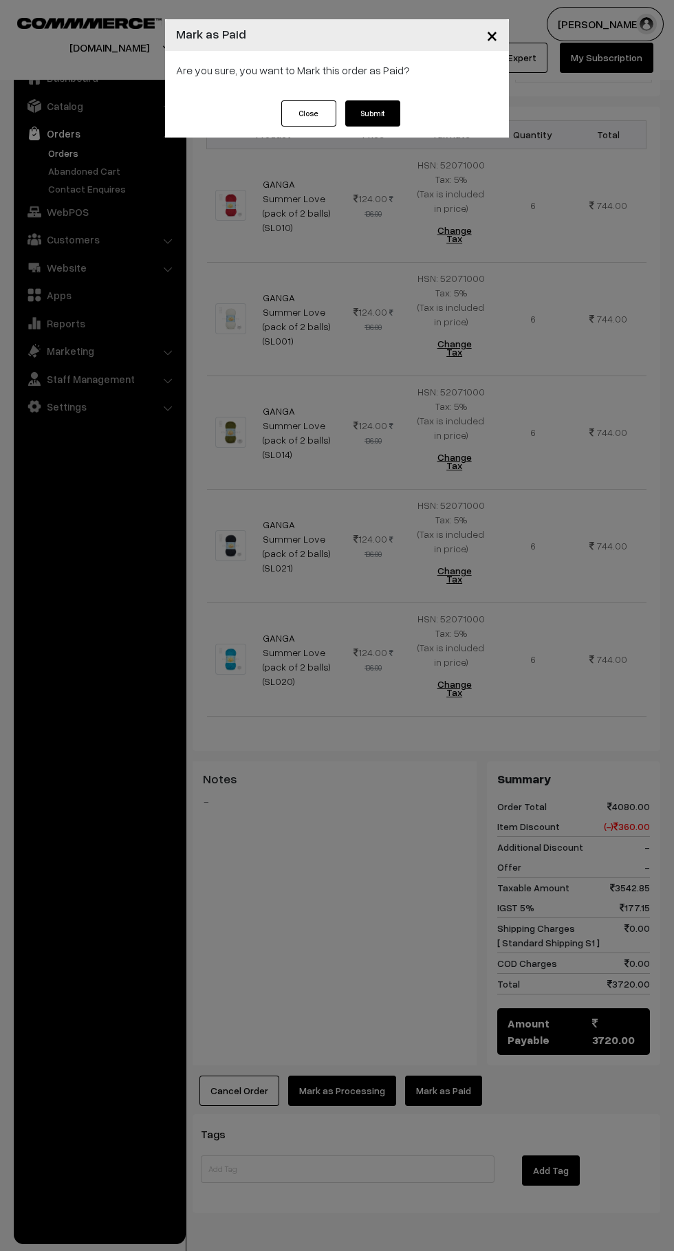
click at [369, 116] on button "Submit" at bounding box center [372, 113] width 55 height 26
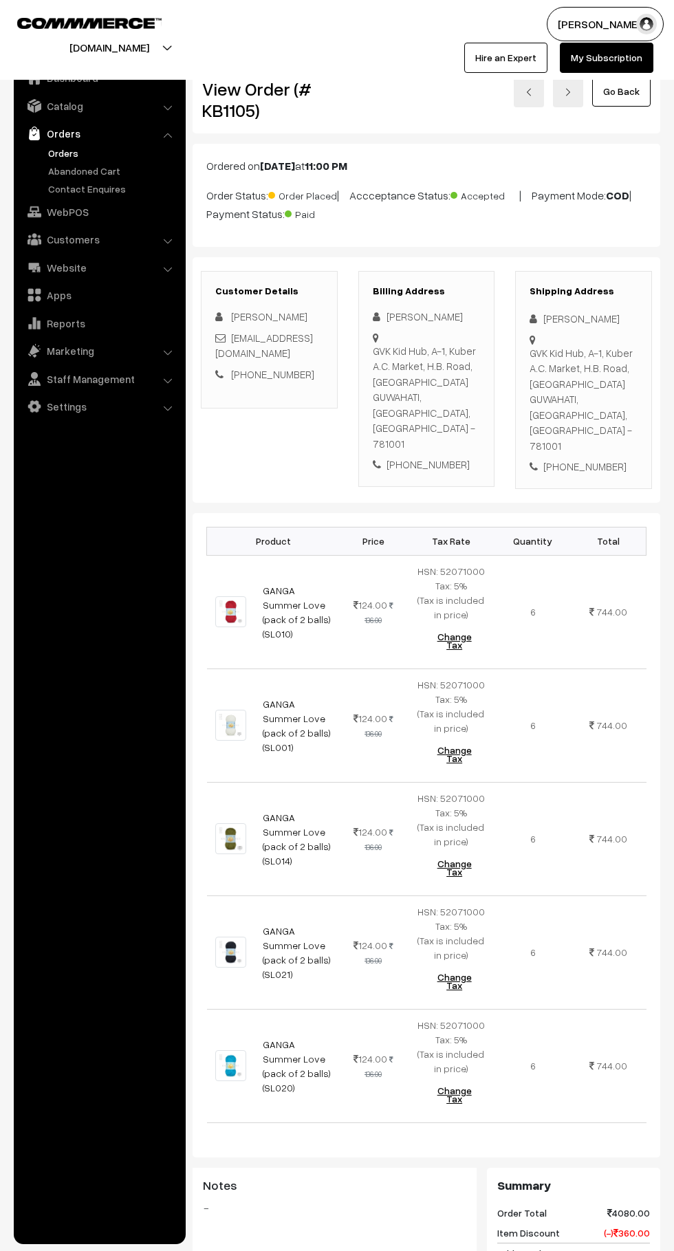
scroll to position [407, 0]
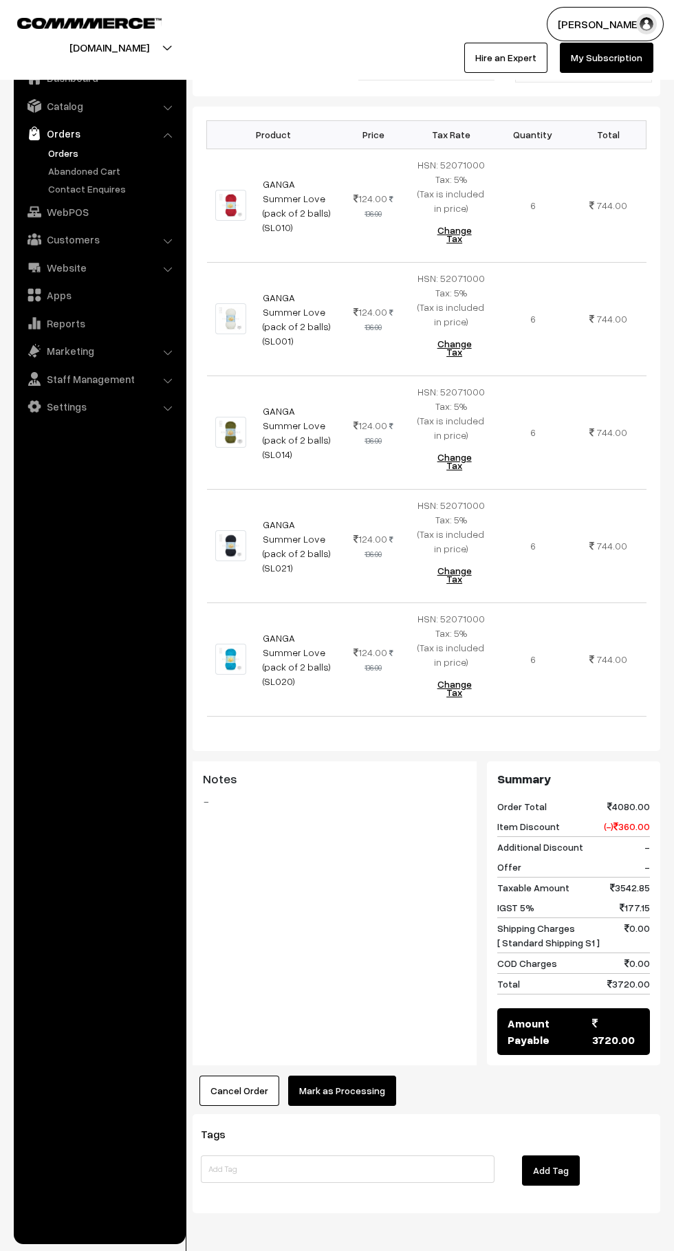
click at [375, 1076] on button "Mark as Processing" at bounding box center [342, 1091] width 108 height 30
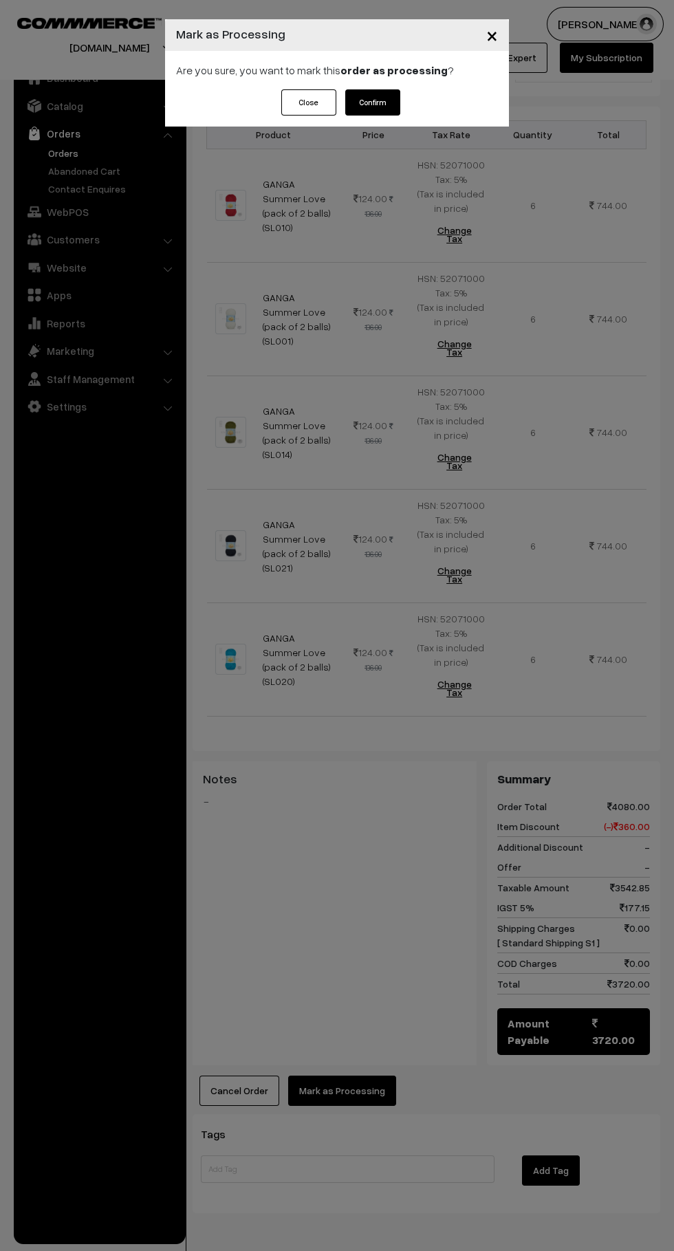
click at [372, 102] on button "Confirm" at bounding box center [372, 102] width 55 height 26
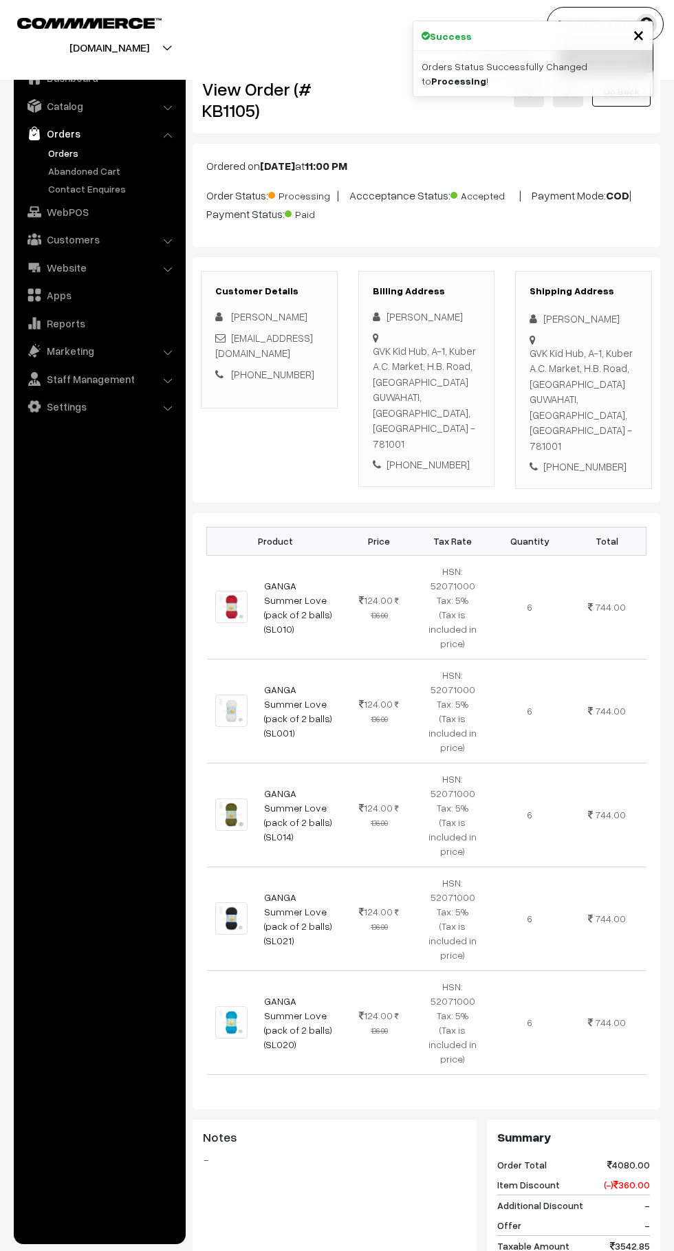
scroll to position [358, 0]
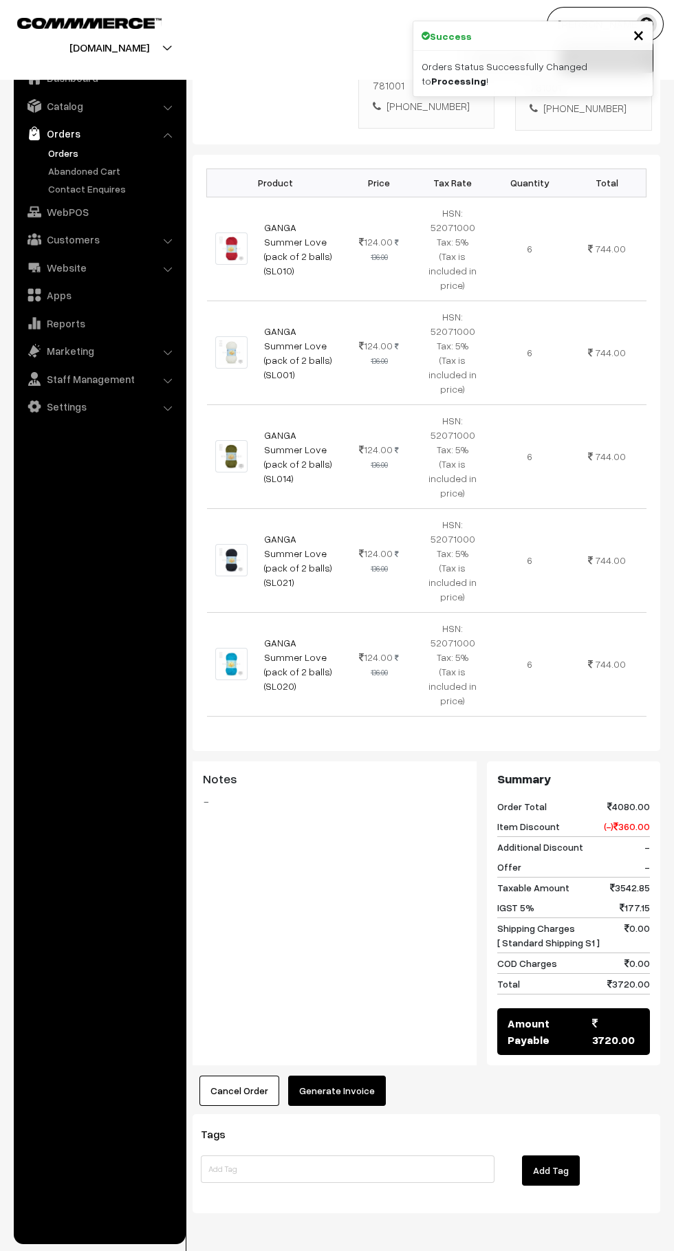
click at [373, 1076] on button "Generate Invoice" at bounding box center [337, 1091] width 98 height 30
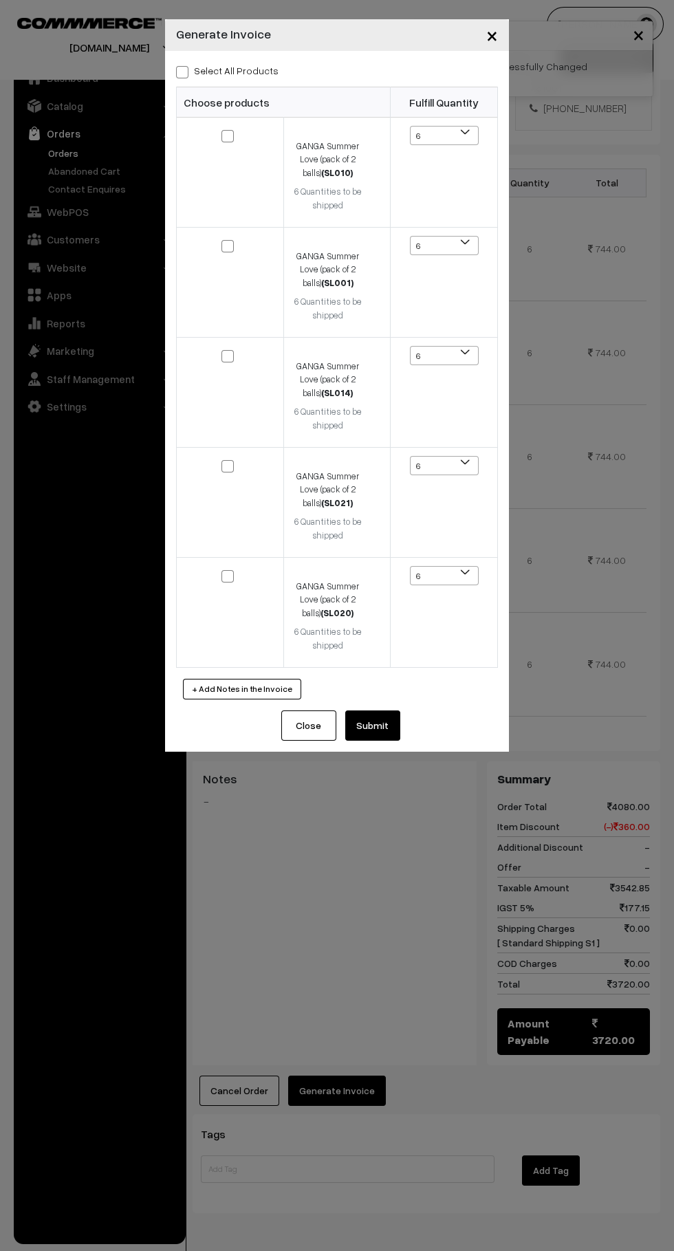
click at [178, 69] on span at bounding box center [182, 72] width 12 height 12
click at [178, 69] on input "Select All Products" at bounding box center [180, 69] width 9 height 9
checkbox input "true"
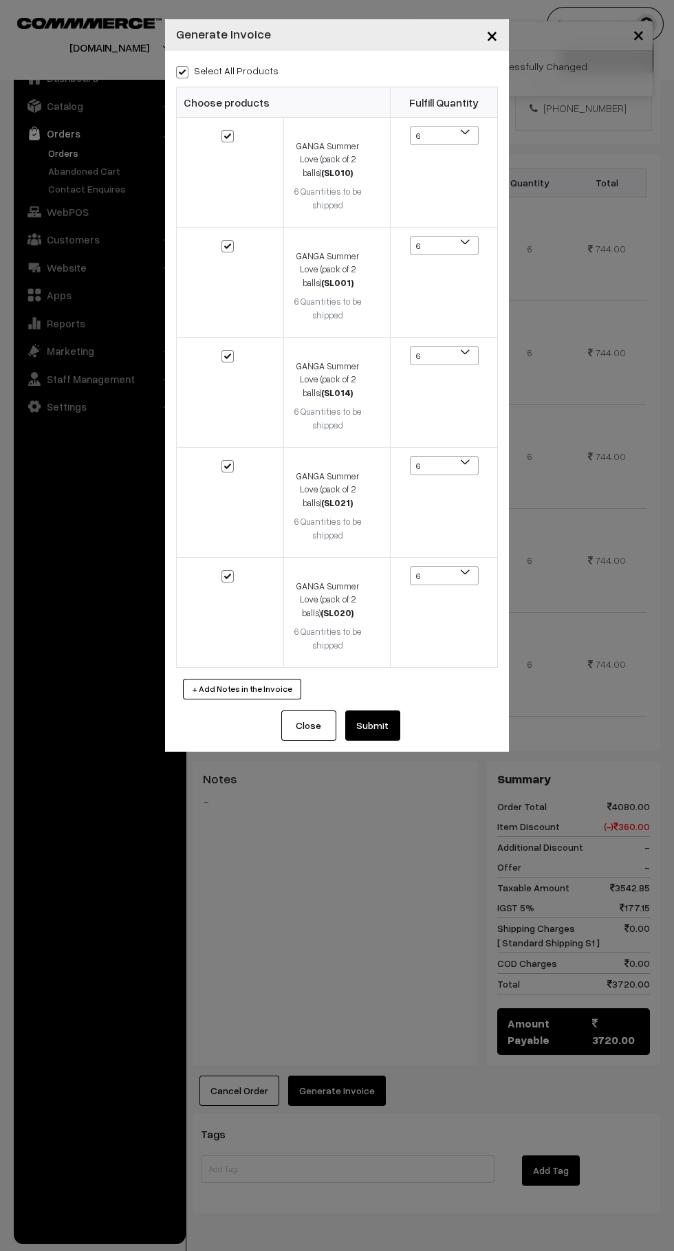
checkbox input "true"
click at [369, 731] on button "Submit" at bounding box center [372, 726] width 55 height 30
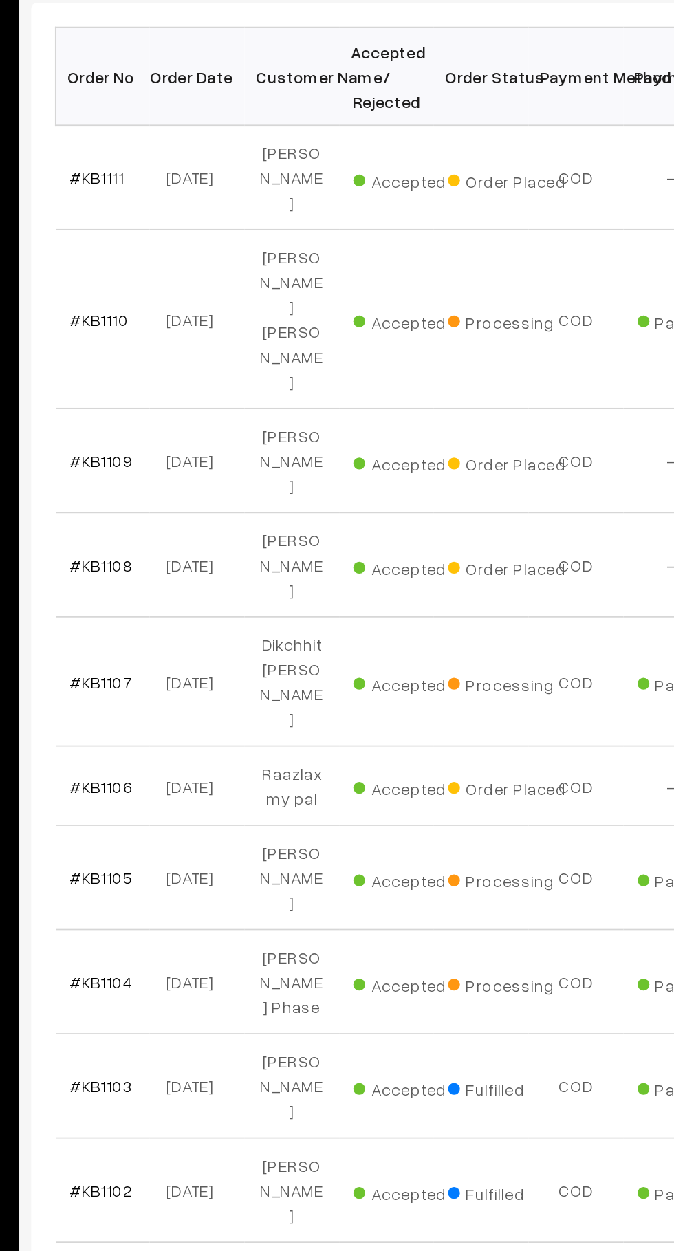
click at [236, 367] on link "#KB1111" at bounding box center [231, 373] width 32 height 12
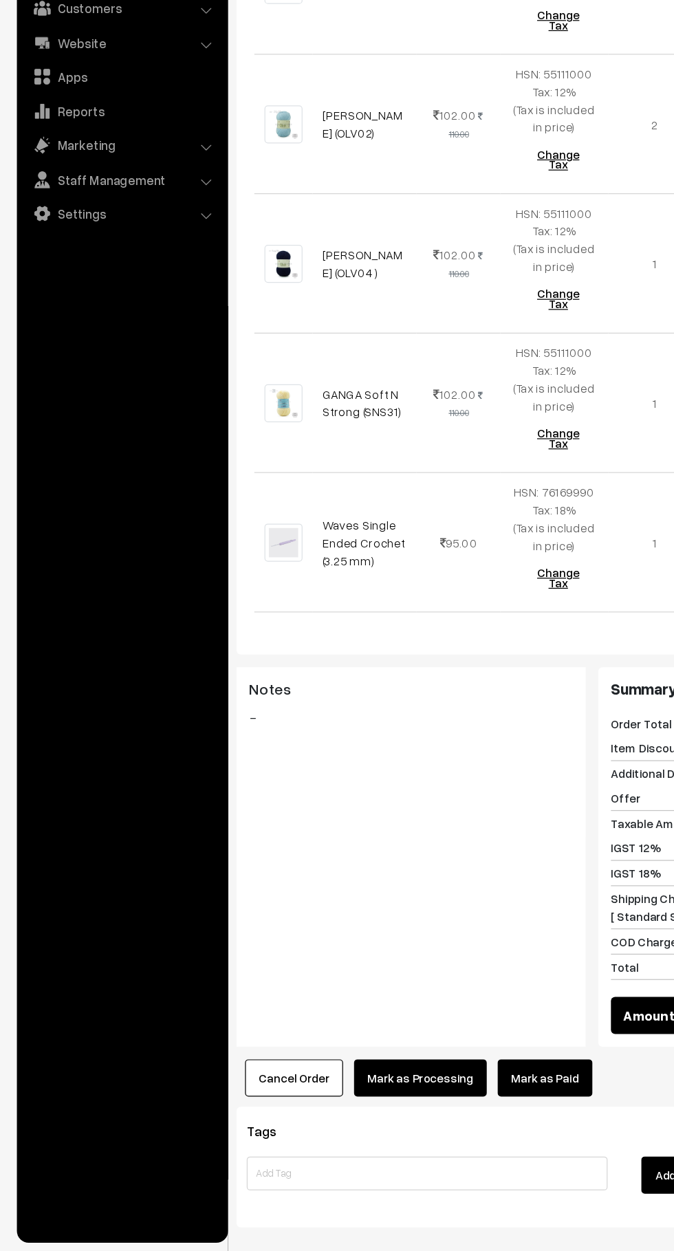
scroll to position [539, 0]
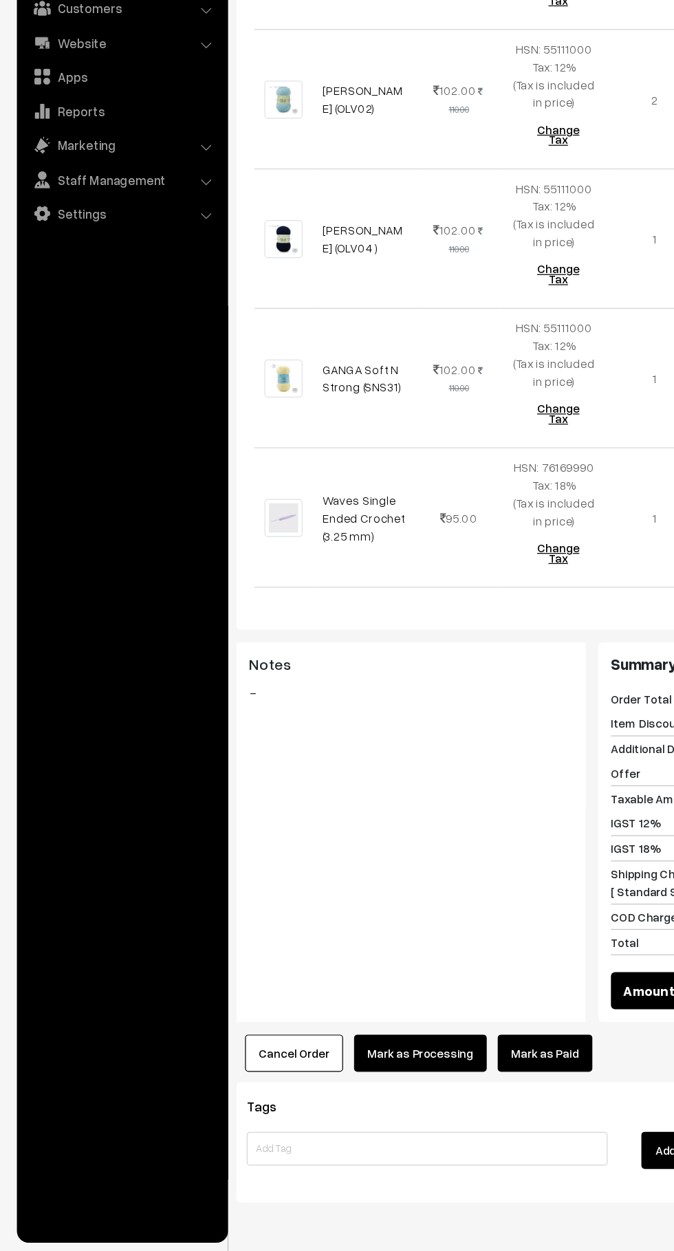
click at [465, 1075] on link "Mark as Paid" at bounding box center [443, 1090] width 77 height 30
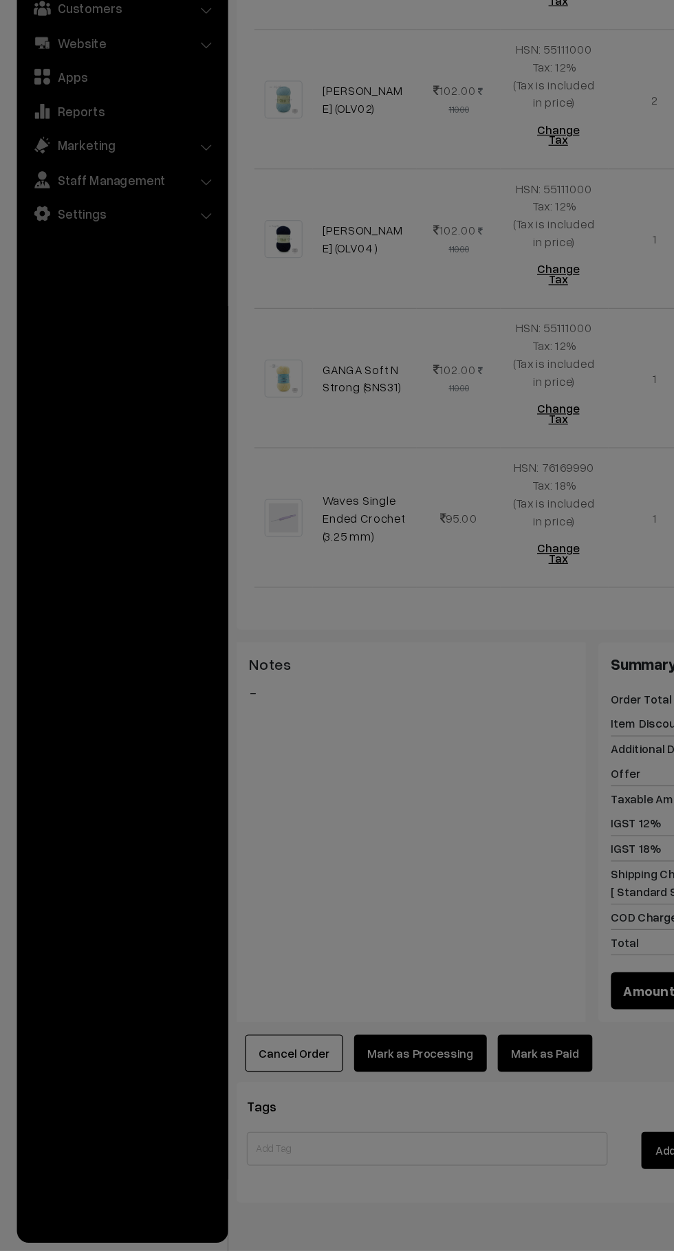
scroll to position [538, 0]
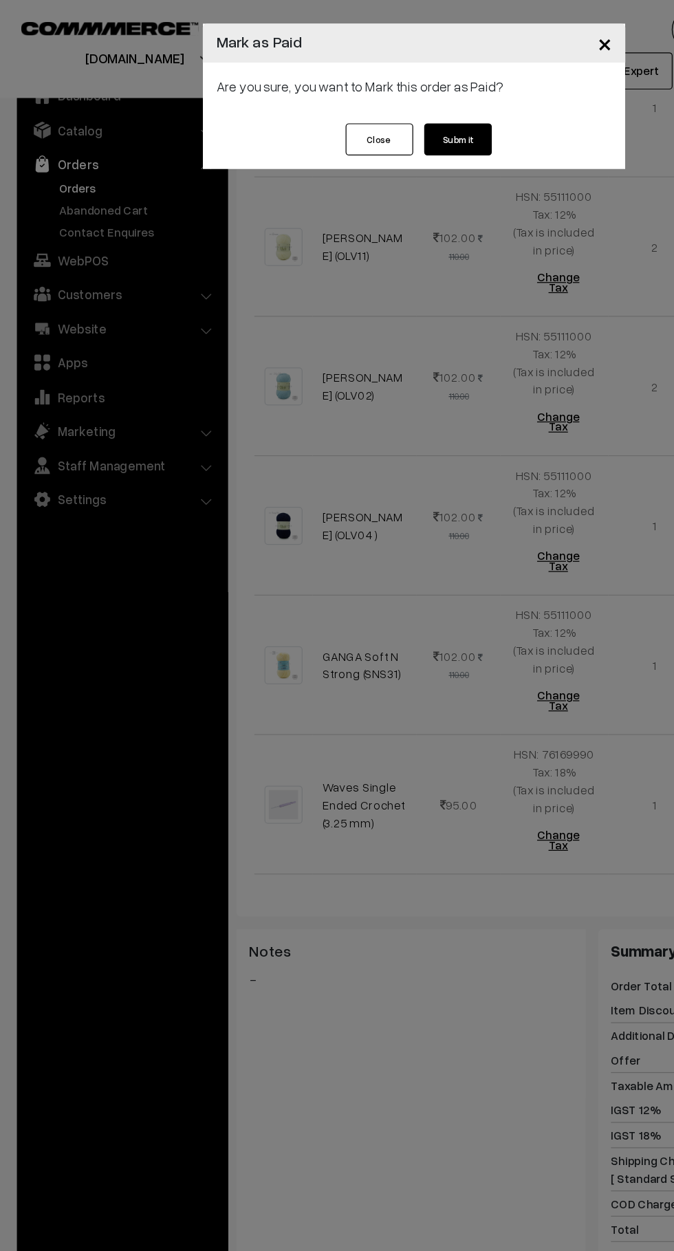
click at [372, 114] on button "Submit" at bounding box center [372, 113] width 55 height 26
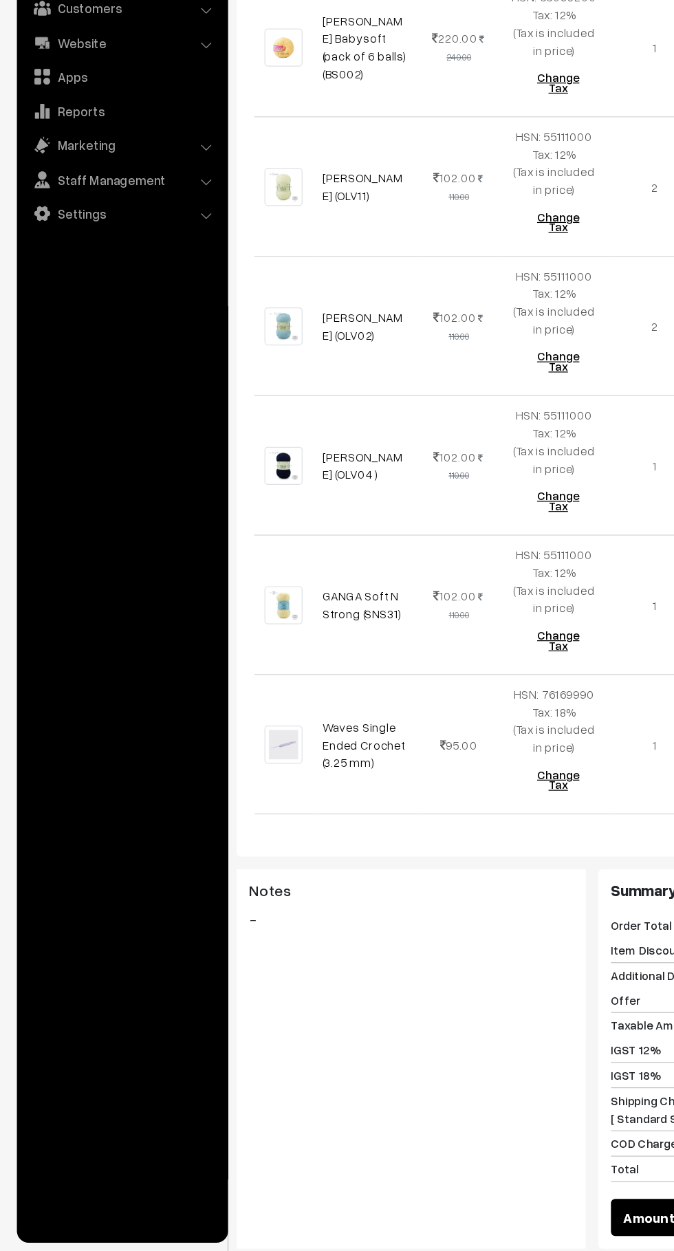
scroll to position [540, 0]
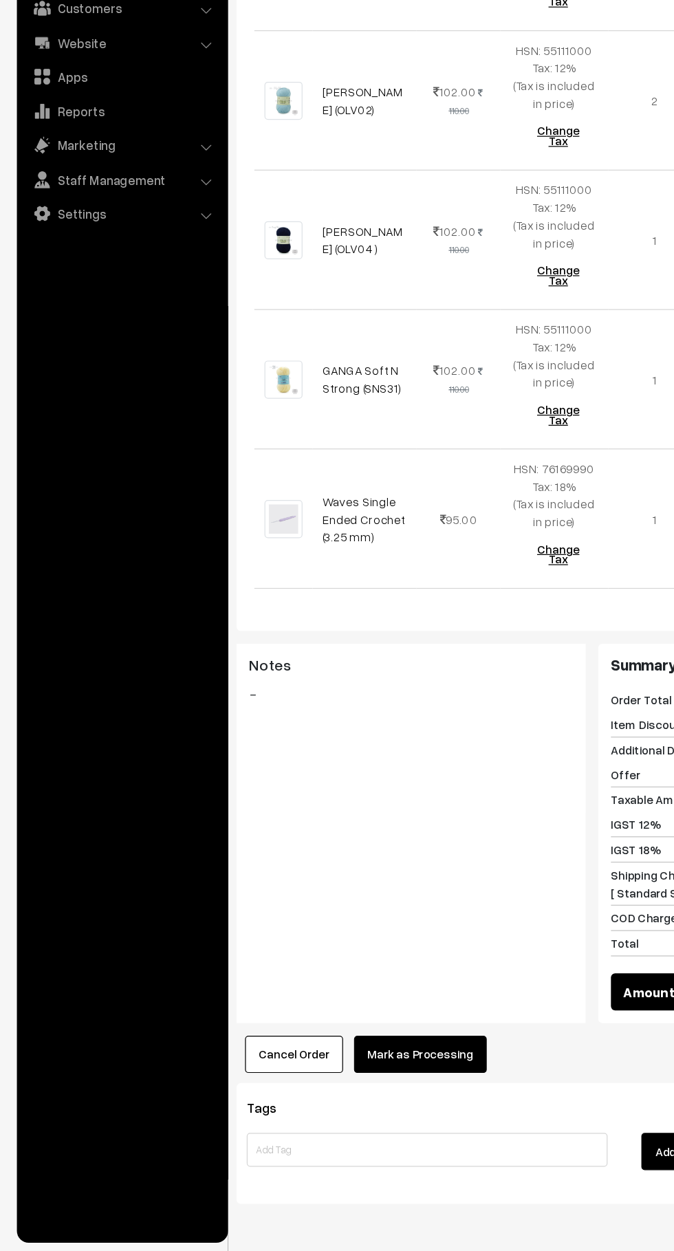
click at [368, 1076] on button "Mark as Processing" at bounding box center [342, 1091] width 108 height 30
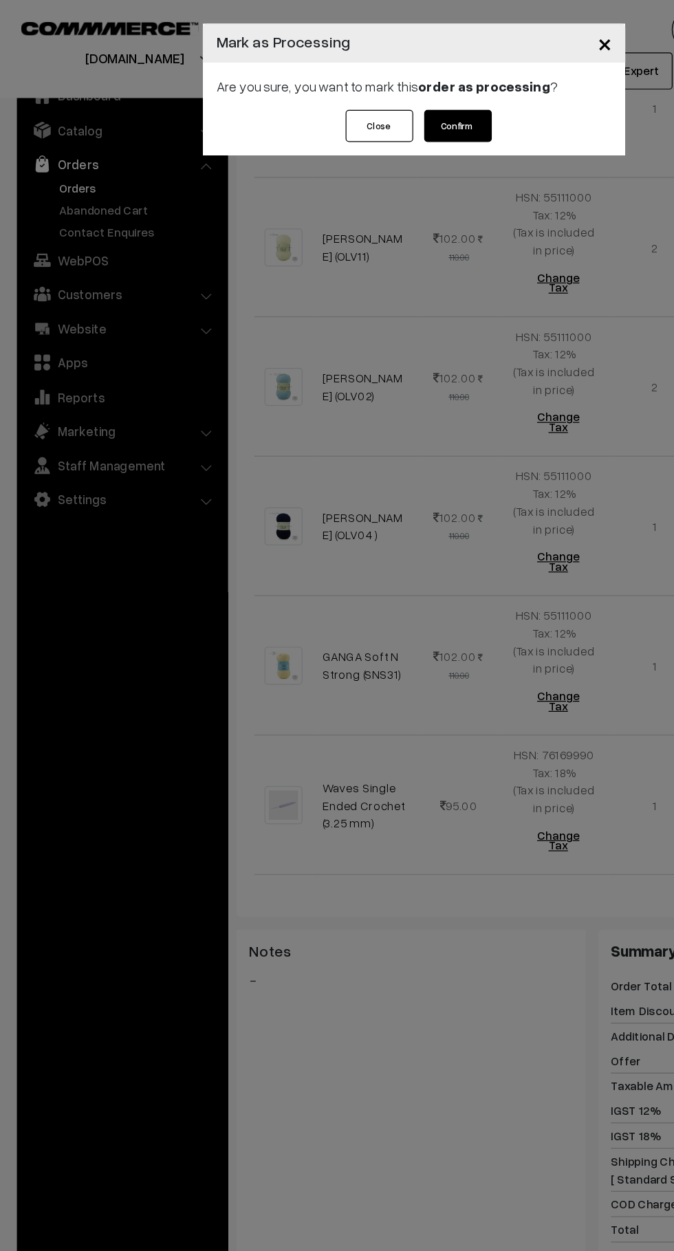
click at [382, 114] on button "Confirm" at bounding box center [372, 102] width 55 height 26
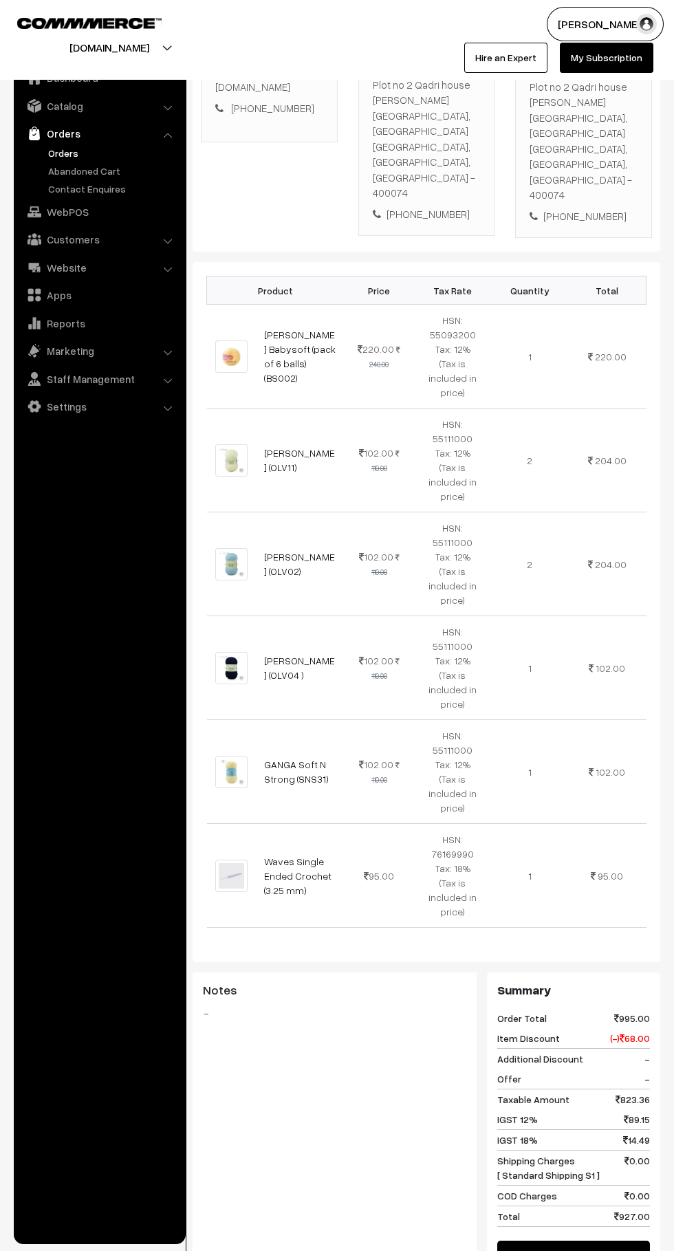
scroll to position [424, 0]
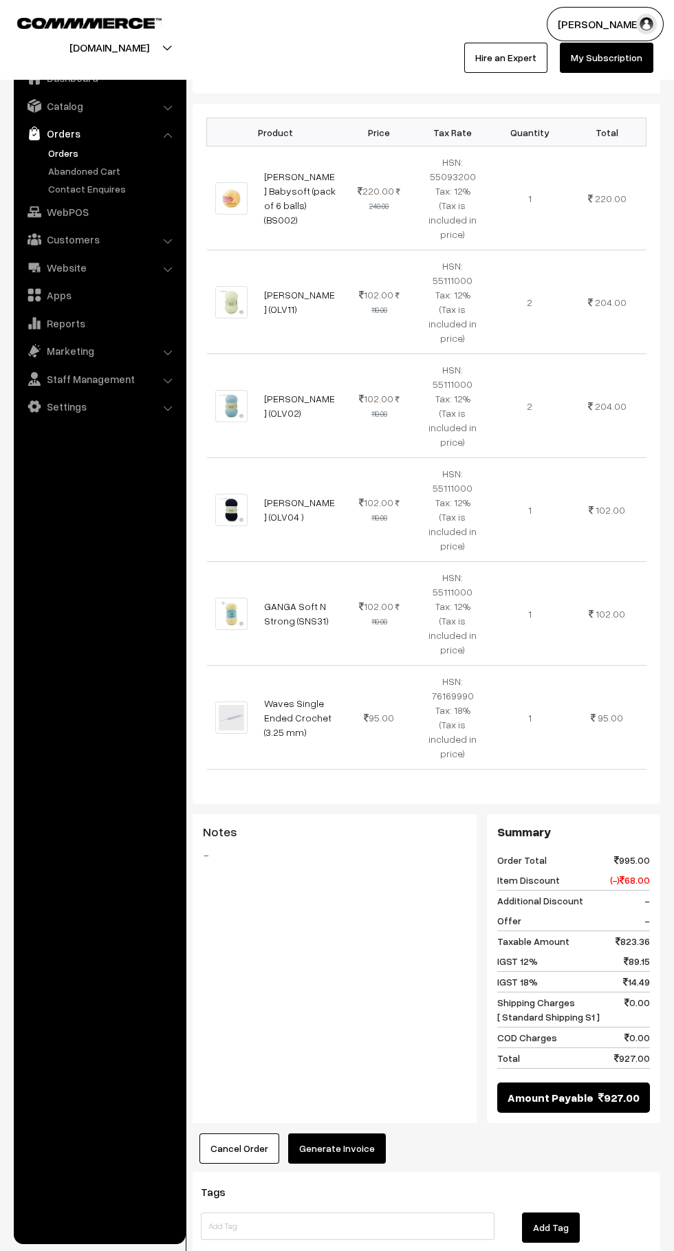
click at [371, 1134] on button "Generate Invoice" at bounding box center [337, 1149] width 98 height 30
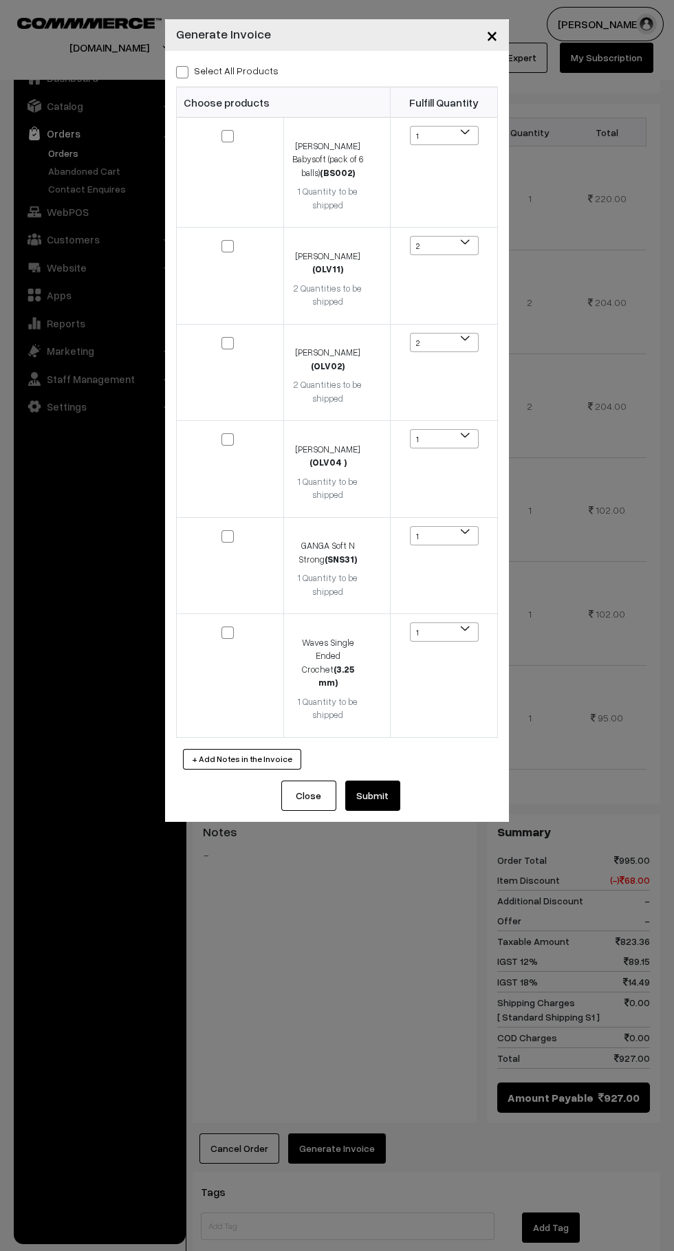
click at [180, 72] on span at bounding box center [182, 72] width 12 height 12
click at [180, 72] on input "Select All Products" at bounding box center [180, 69] width 9 height 9
checkbox input "true"
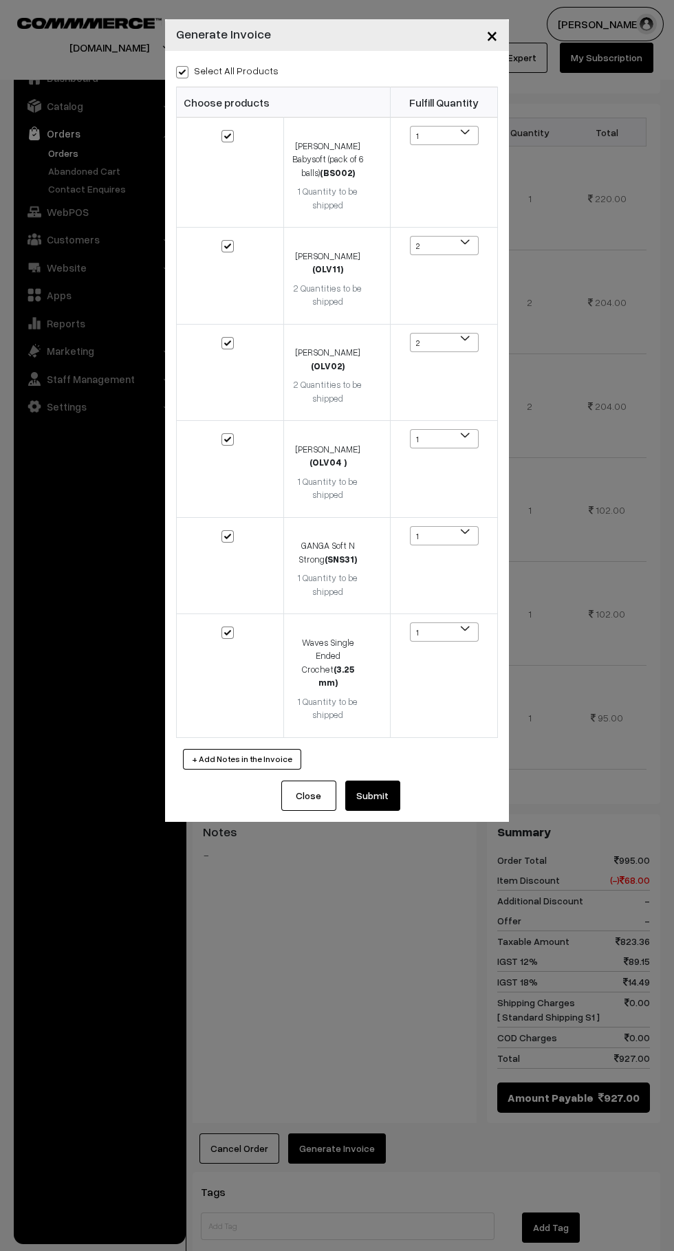
checkbox input "true"
click at [394, 785] on button "Submit" at bounding box center [372, 796] width 55 height 30
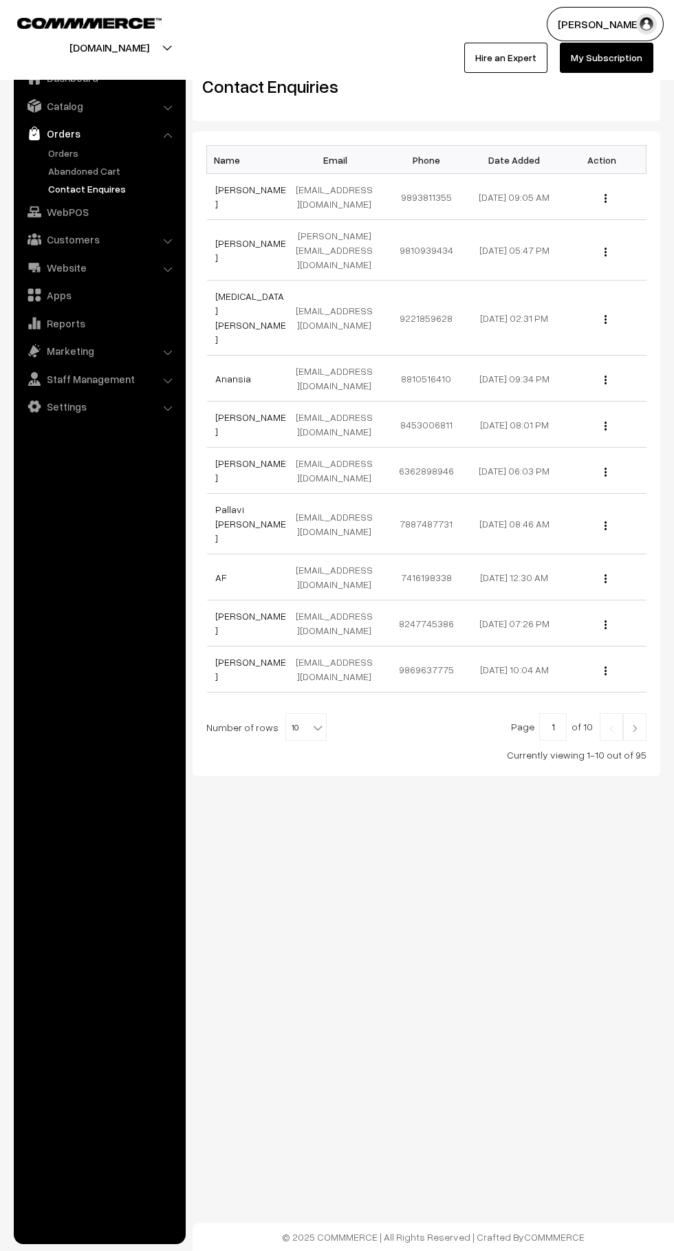
click at [46, 182] on link "Contact Enquires" at bounding box center [113, 189] width 136 height 14
click at [55, 166] on link "Abandoned Cart" at bounding box center [113, 171] width 136 height 14
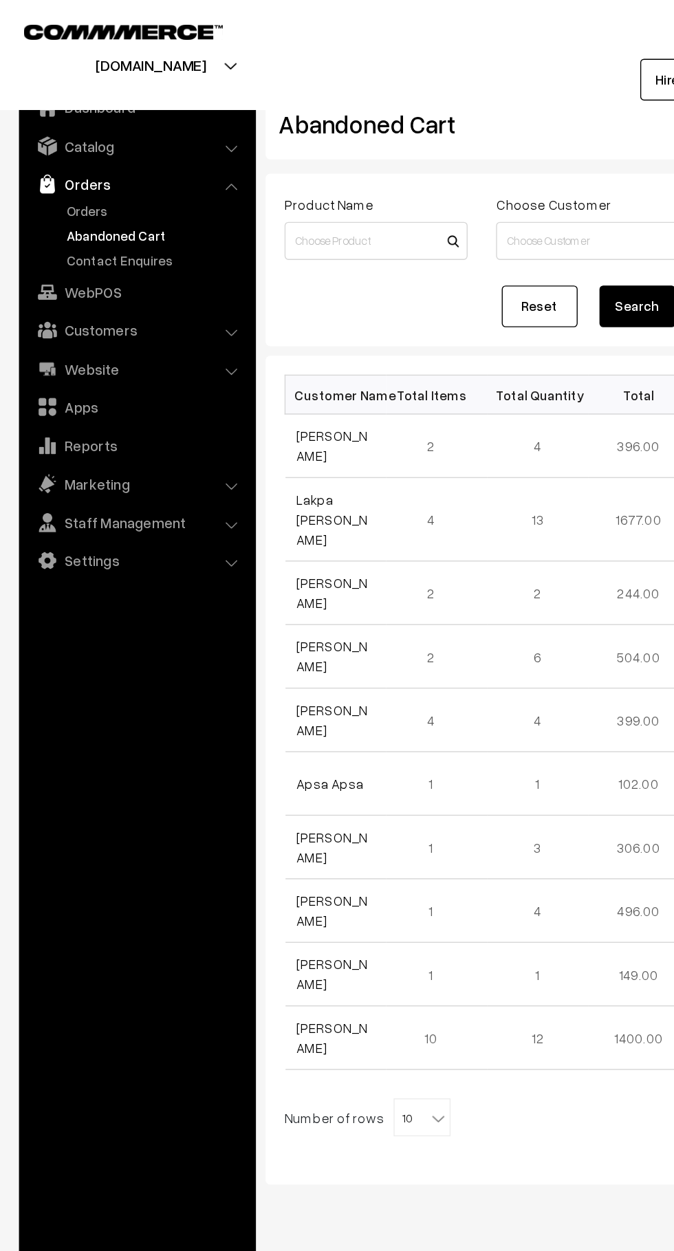
click at [45, 164] on link "Abandoned Cart" at bounding box center [113, 171] width 136 height 14
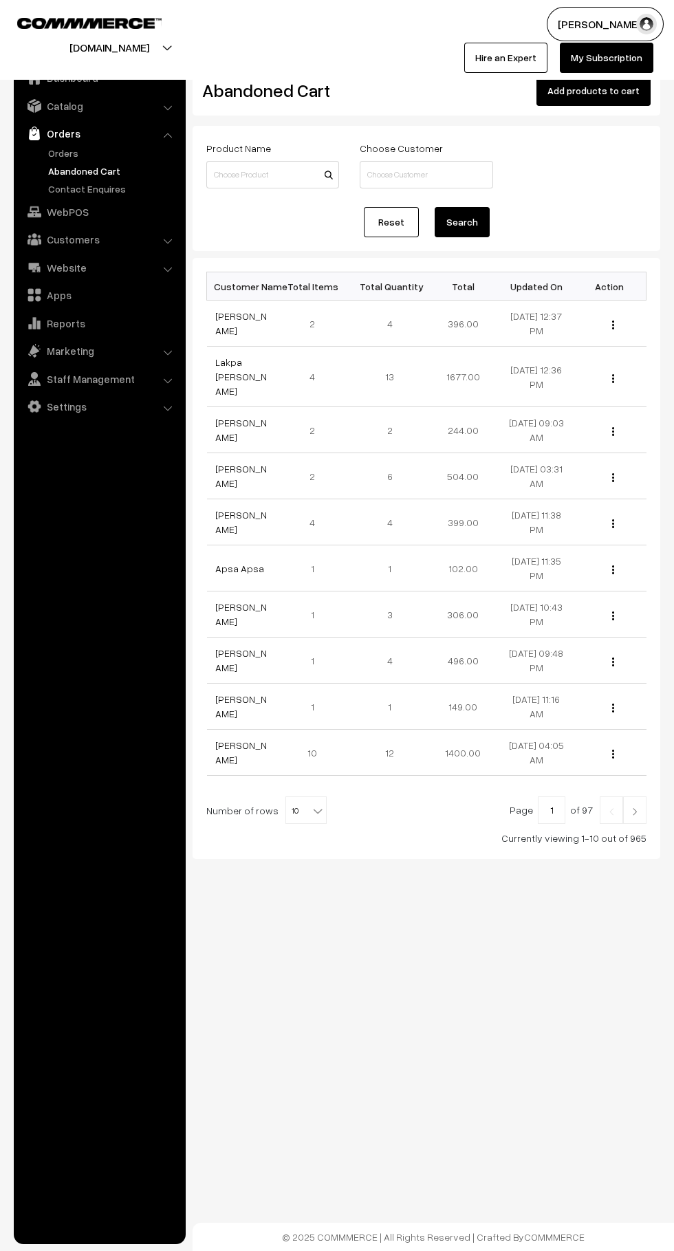
click at [51, 153] on link "Orders" at bounding box center [113, 153] width 136 height 14
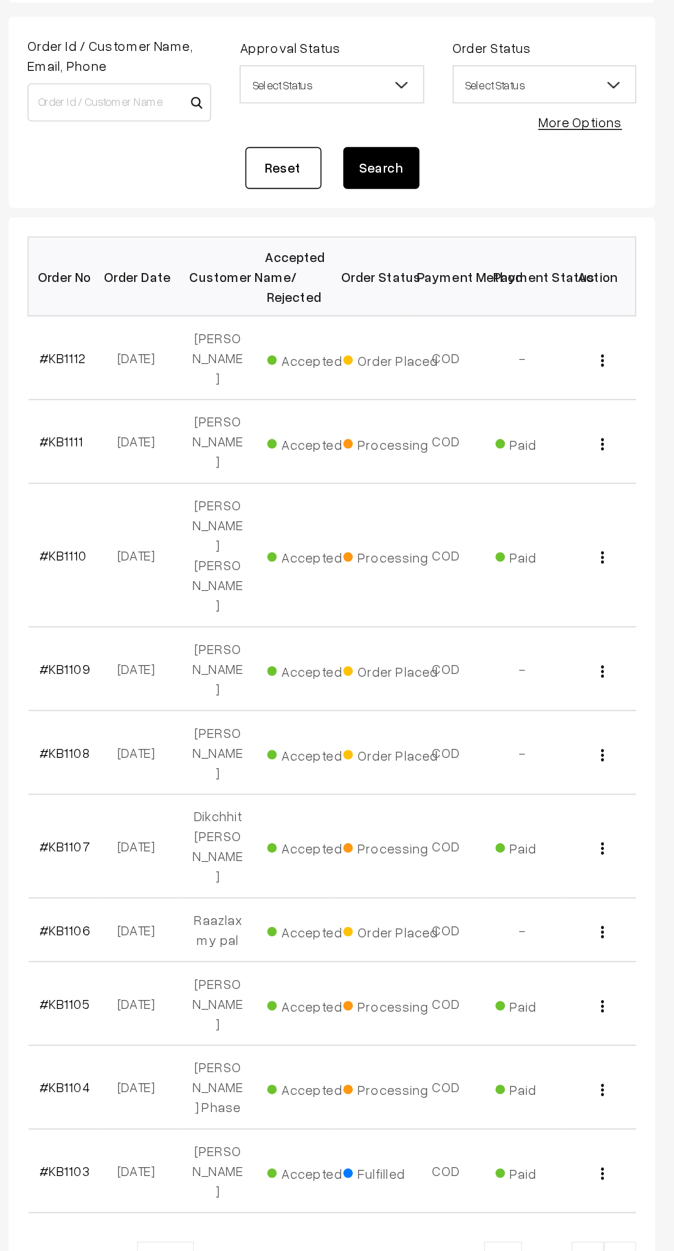
click at [233, 374] on link "#KB1112" at bounding box center [232, 373] width 34 height 12
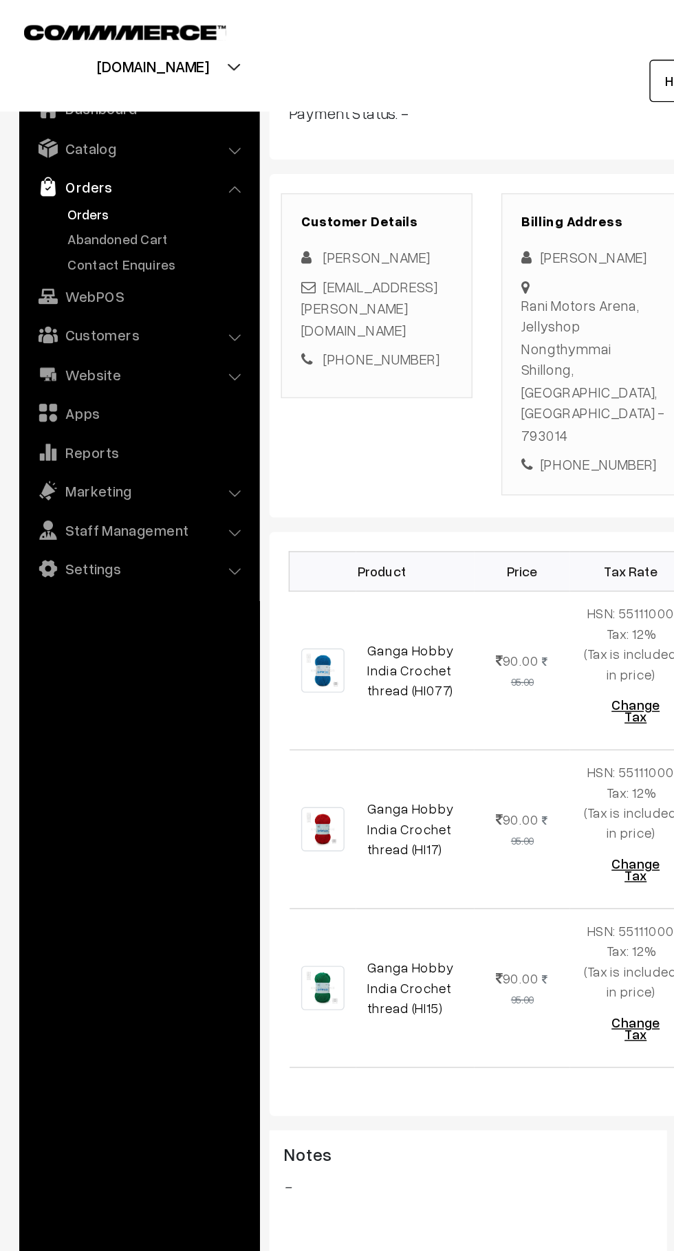
scroll to position [123, 0]
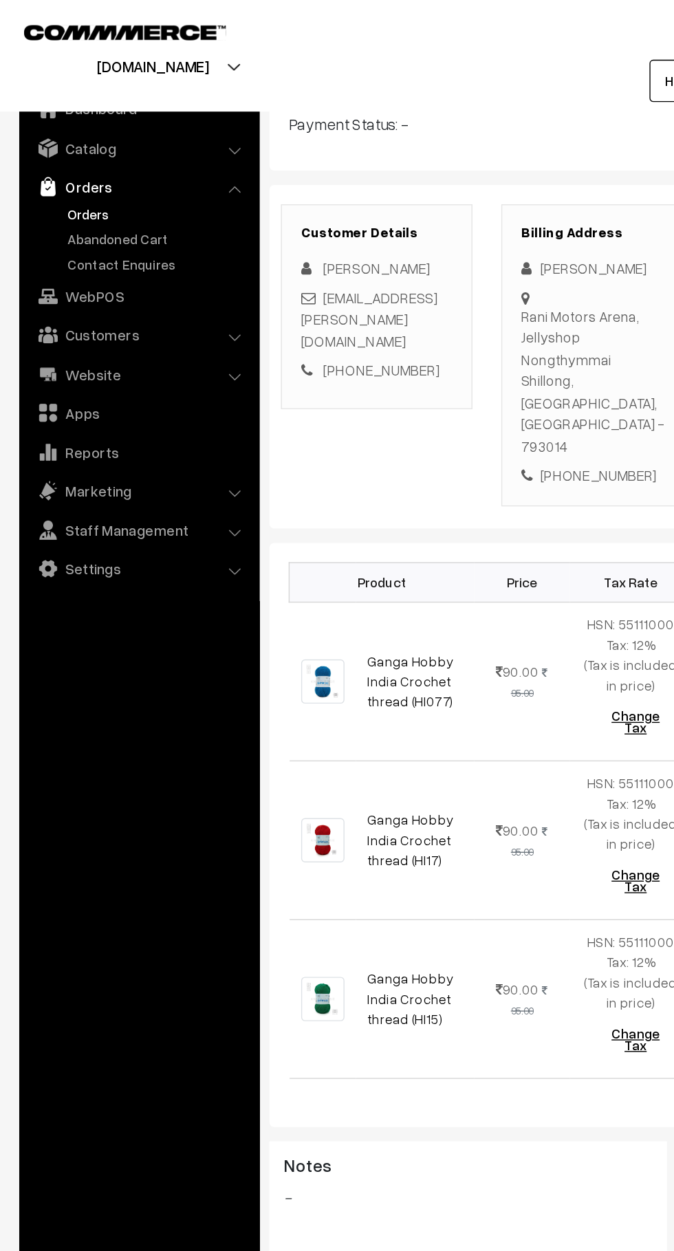
click at [72, 167] on link "Abandoned Cart" at bounding box center [113, 171] width 136 height 14
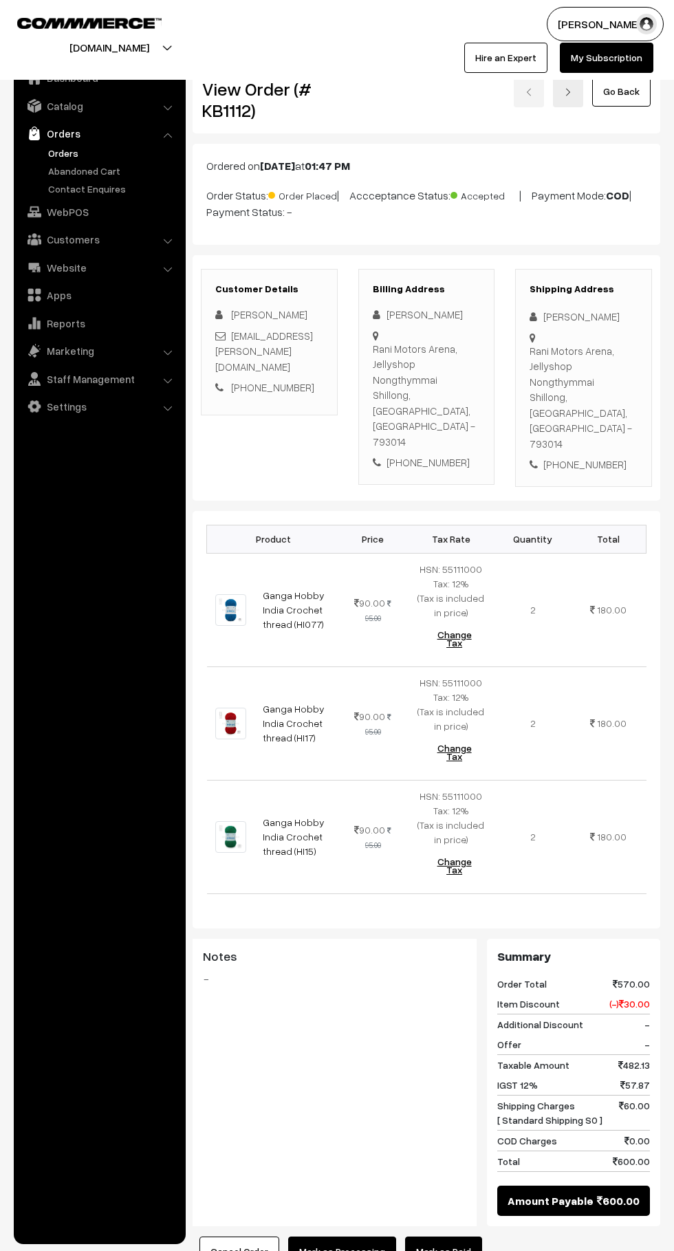
scroll to position [123, 0]
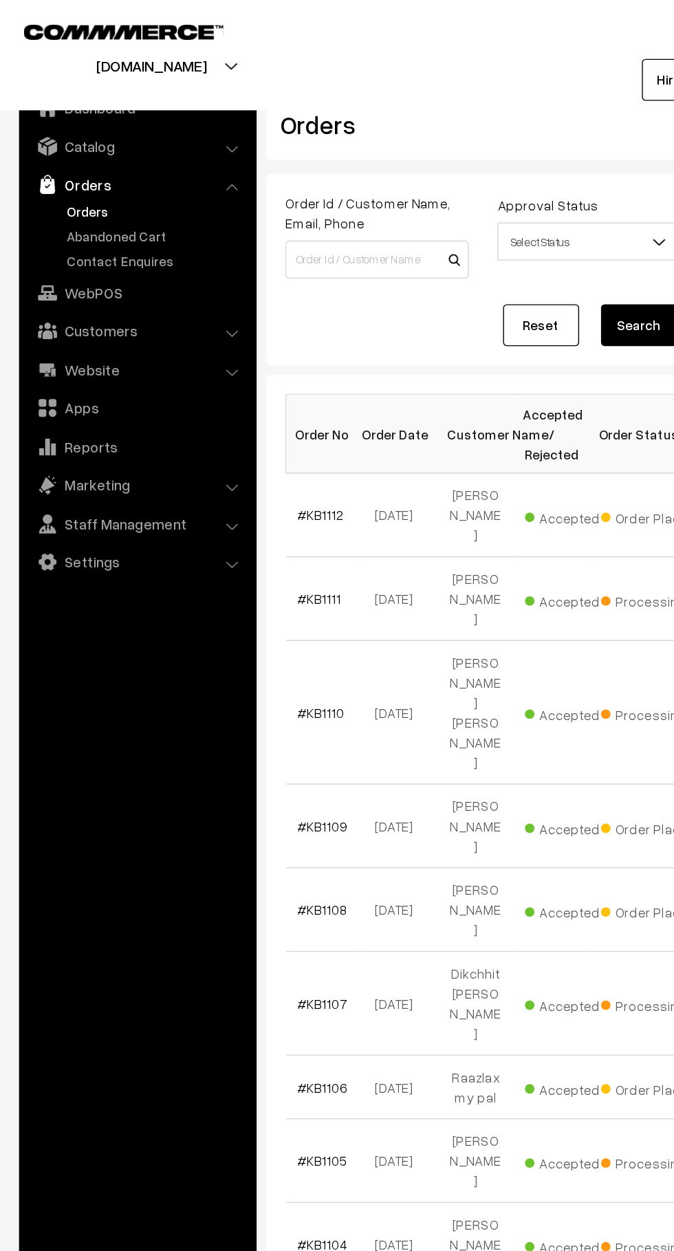
click at [122, 170] on link "Abandoned Cart" at bounding box center [113, 171] width 136 height 14
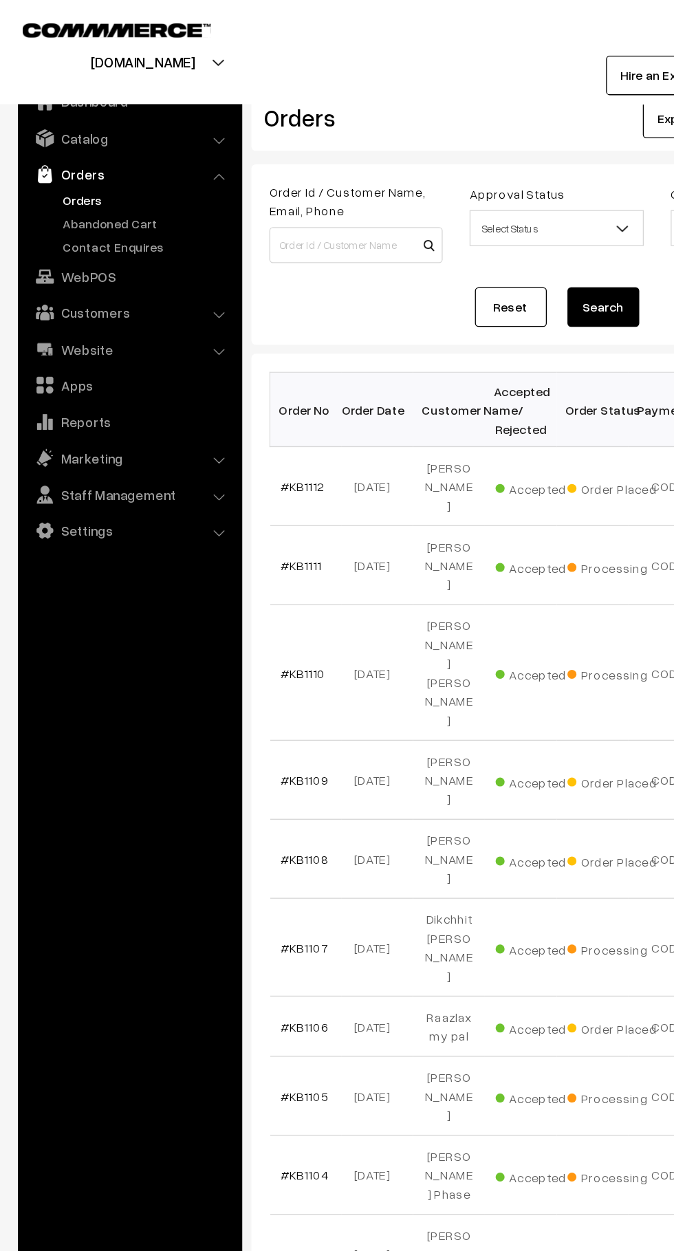
click at [127, 174] on link "Abandoned Cart" at bounding box center [113, 171] width 136 height 14
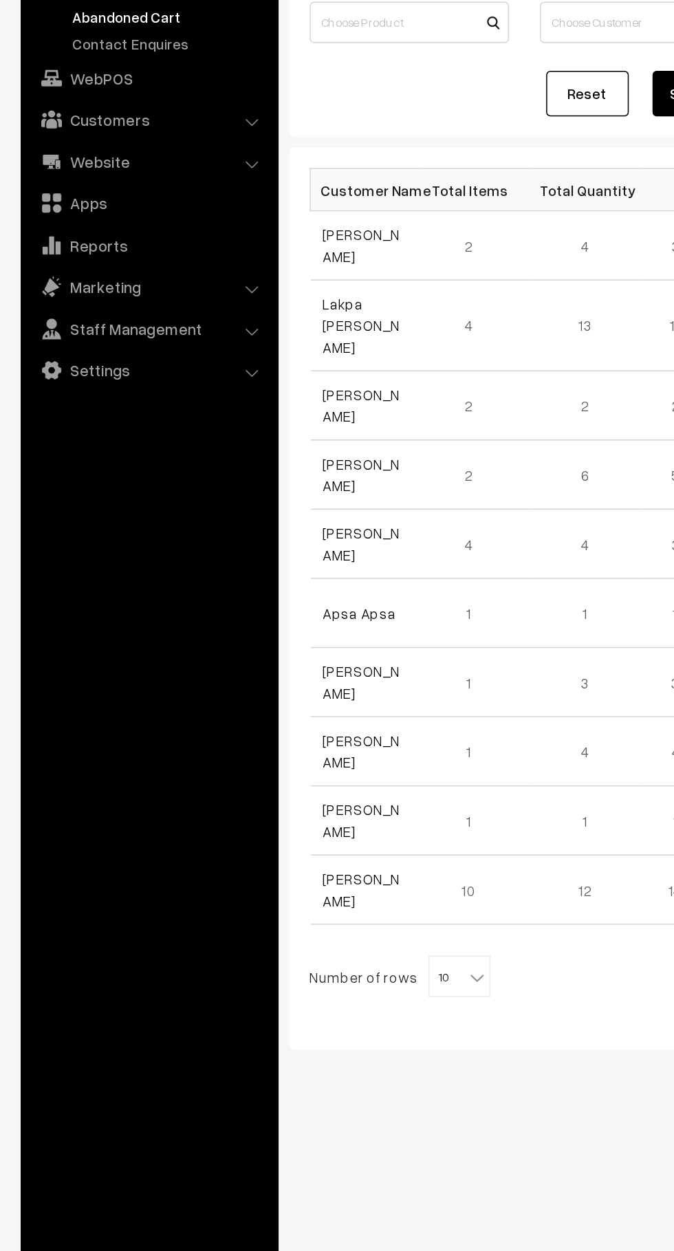
click at [246, 363] on link "Lakpa [PERSON_NAME]" at bounding box center [241, 376] width 52 height 41
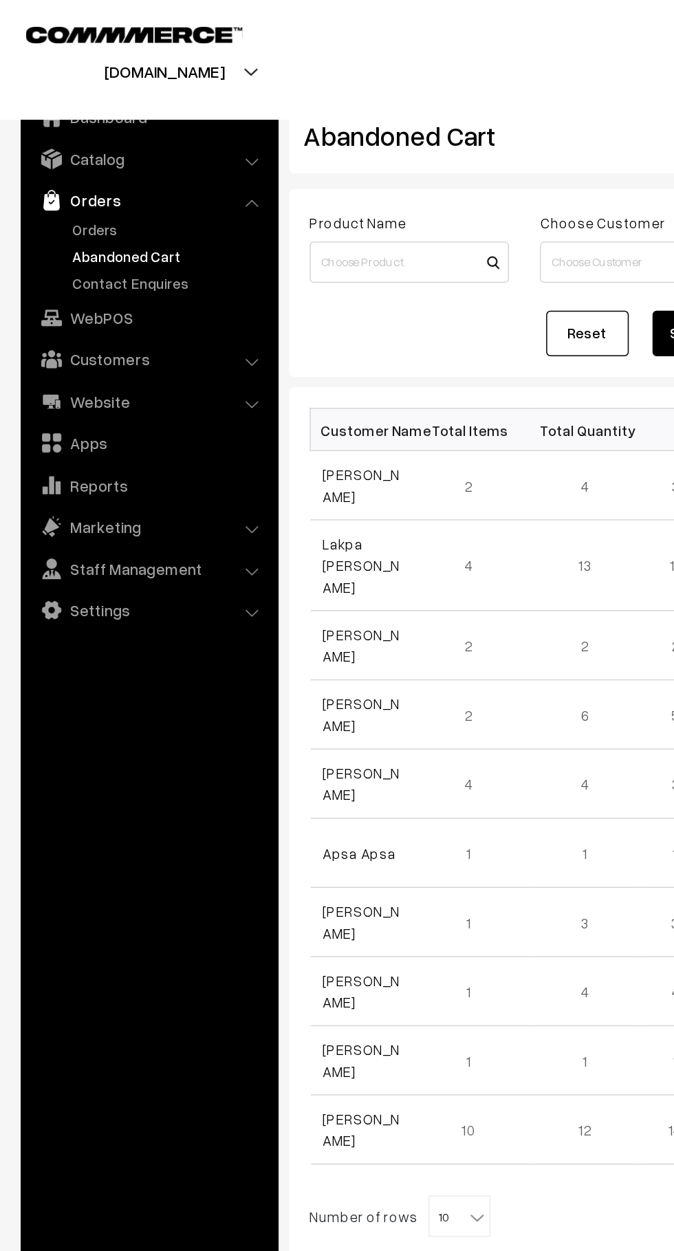
click at [88, 151] on link "Orders" at bounding box center [113, 153] width 136 height 14
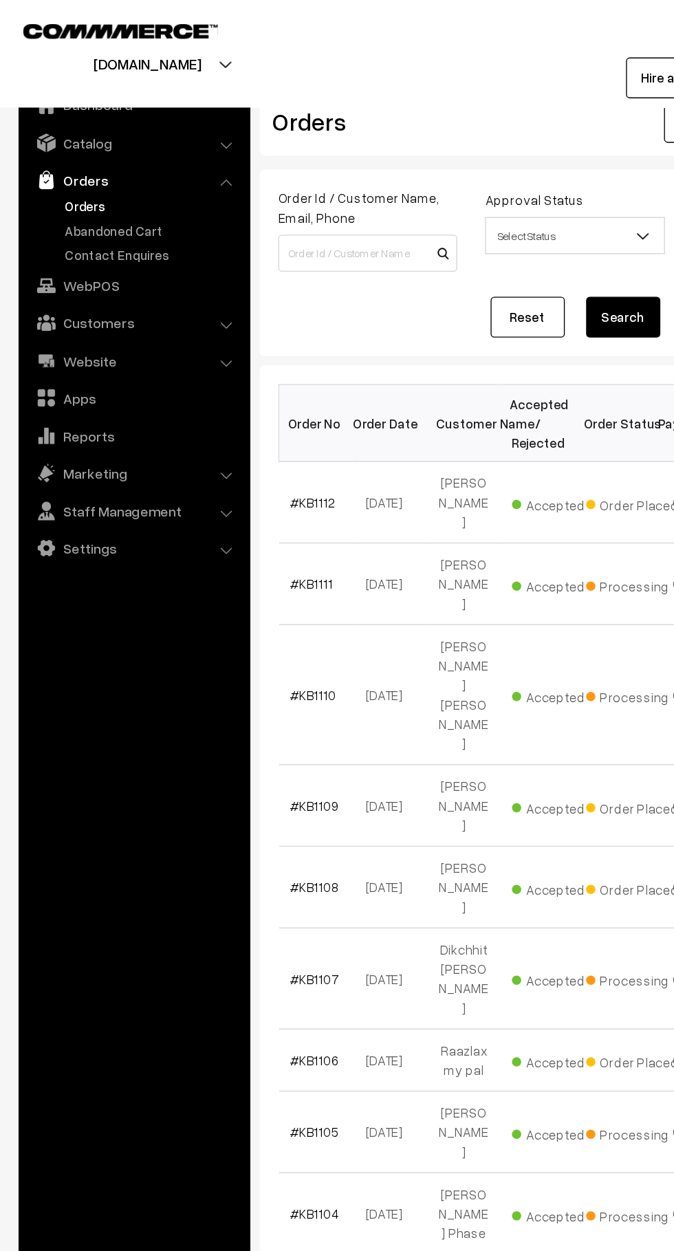
click at [124, 177] on link "Abandoned Cart" at bounding box center [113, 171] width 136 height 14
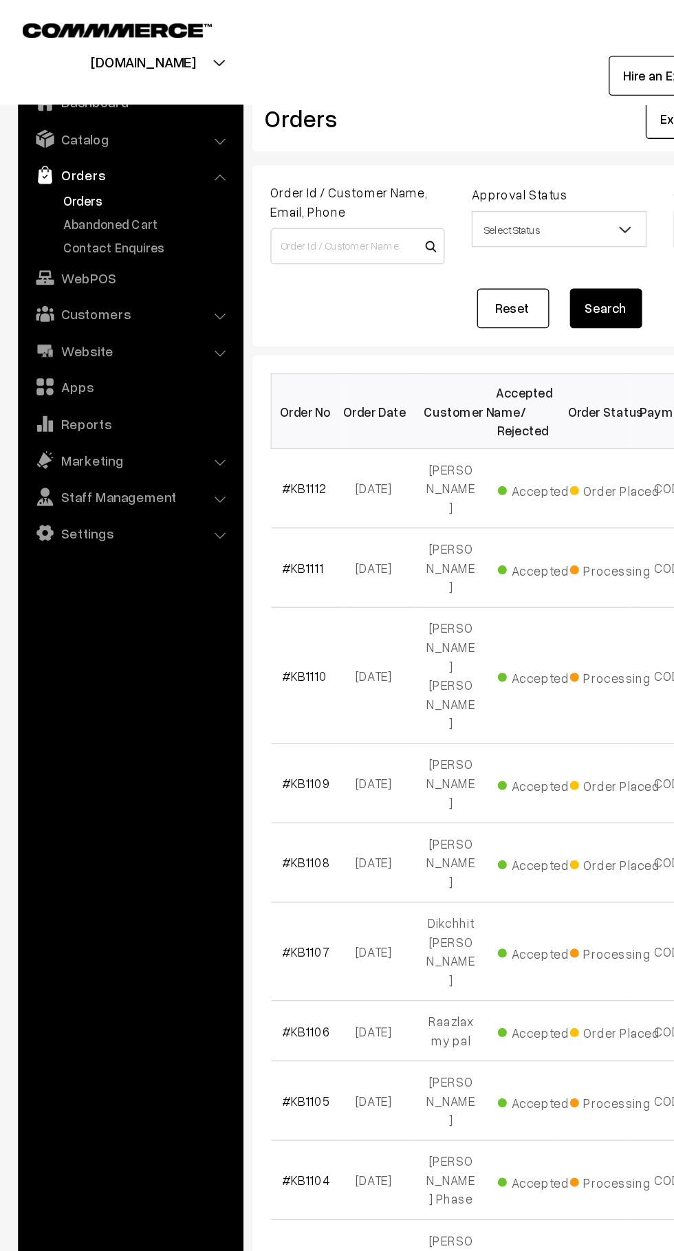
click at [78, 175] on link "Abandoned Cart" at bounding box center [113, 171] width 136 height 14
